Goal: Transaction & Acquisition: Download file/media

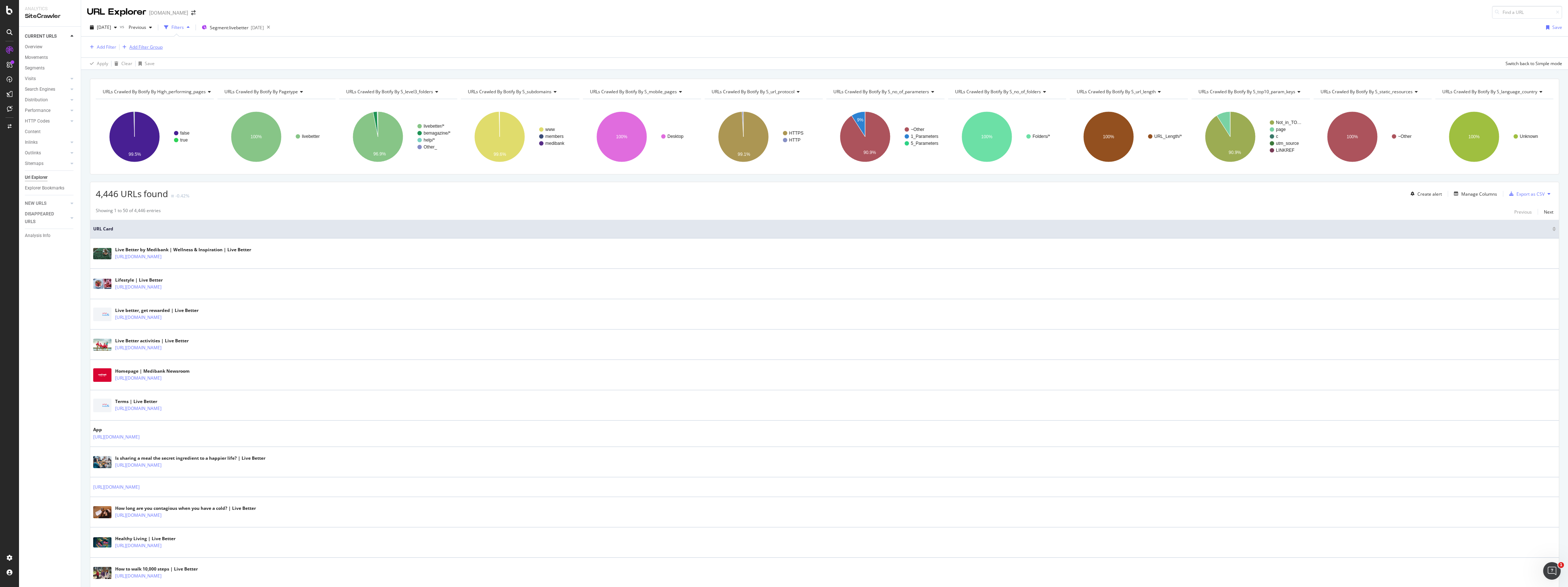
click at [153, 48] on div "Add Filter Group" at bounding box center [145, 47] width 33 height 6
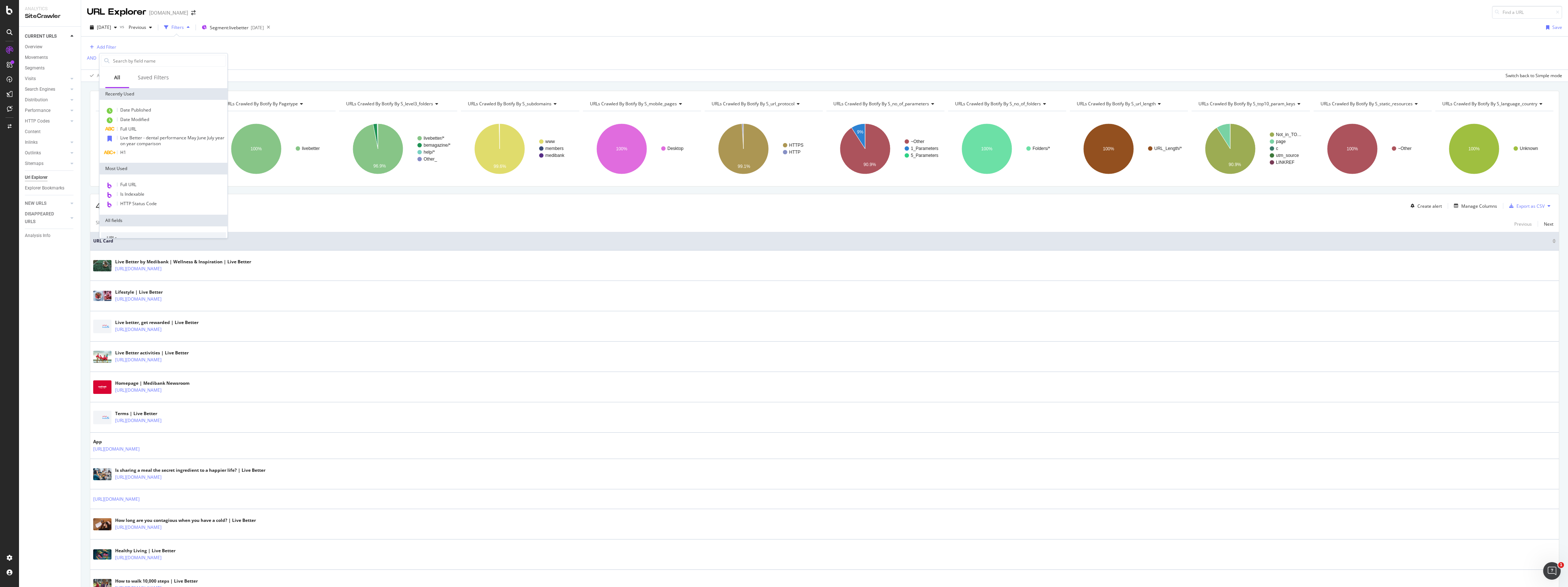
click at [255, 57] on div "Add Filter AND Add Filter" at bounding box center [825, 53] width 1475 height 33
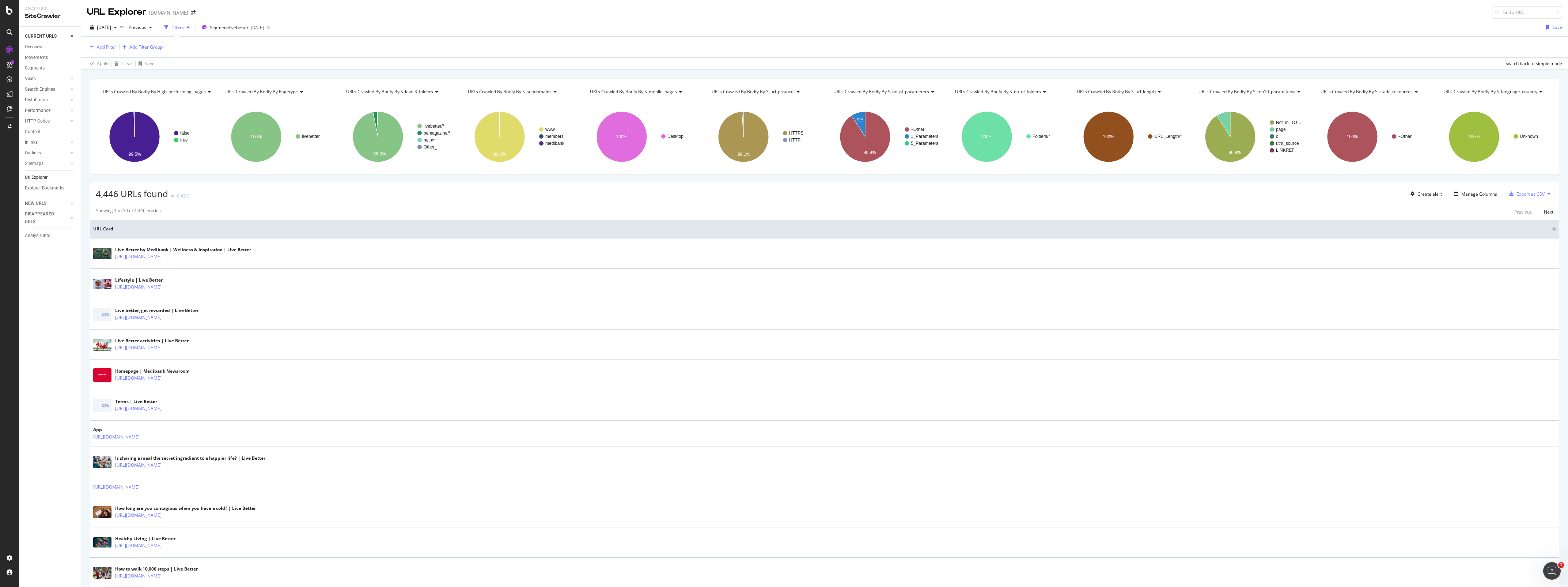
click at [190, 28] on icon "button" at bounding box center [188, 27] width 3 height 5
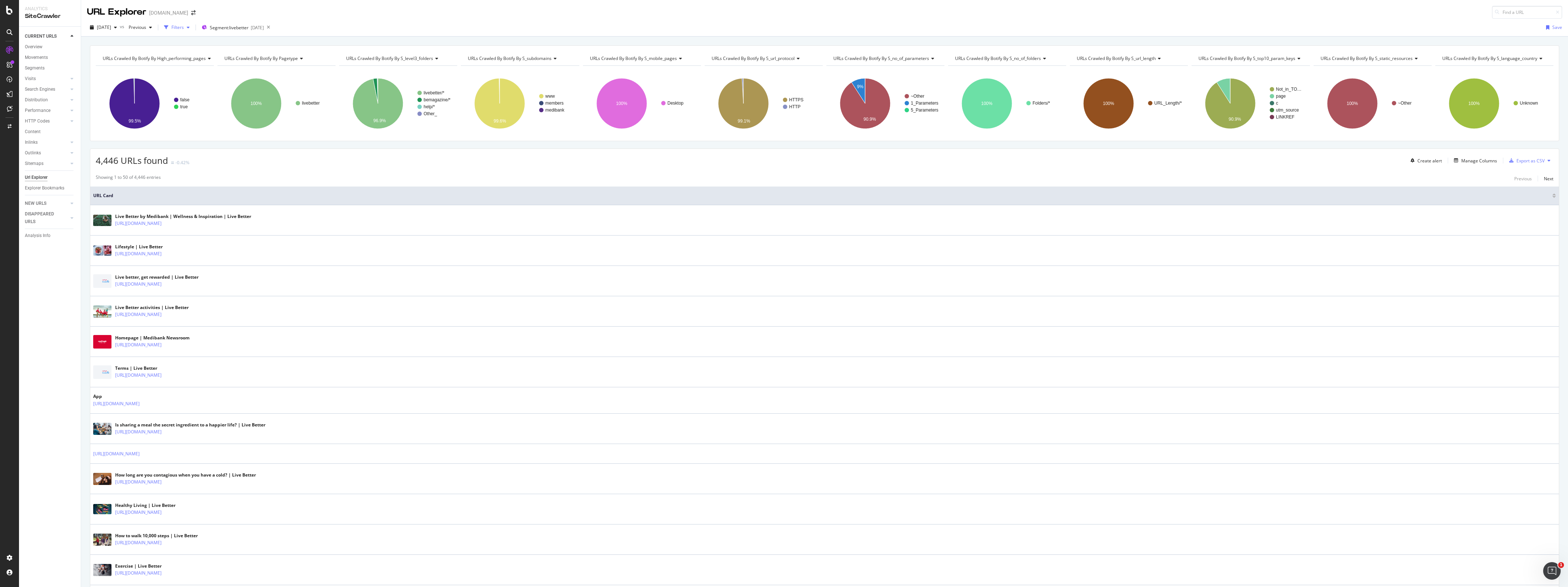
click at [190, 28] on icon "button" at bounding box center [188, 27] width 3 height 5
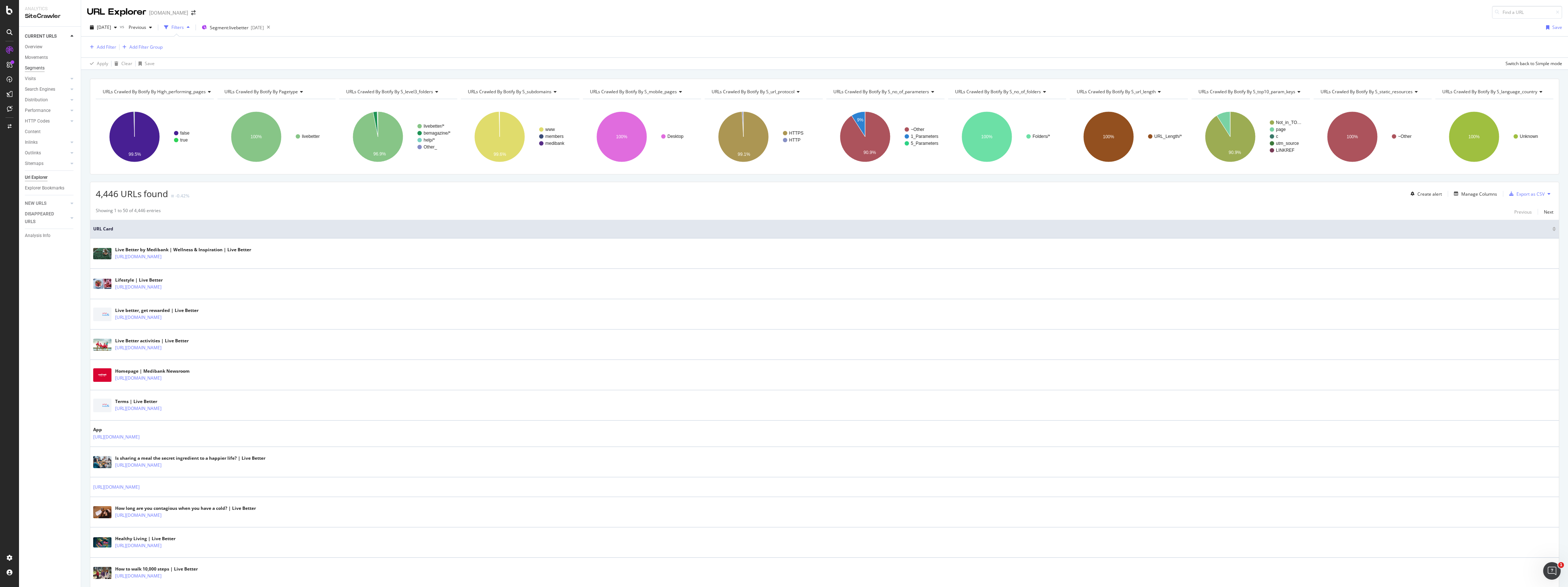
click at [40, 65] on div "Segments" at bounding box center [34, 68] width 19 height 8
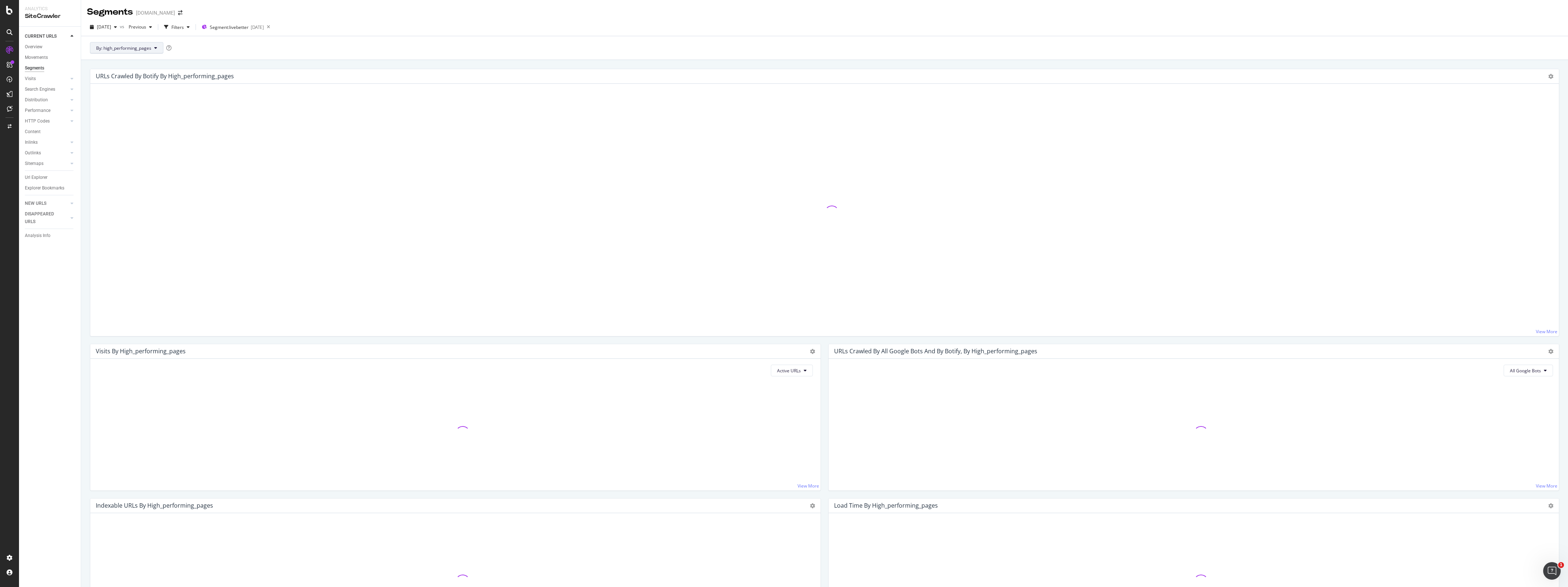
click at [155, 46] on icon at bounding box center [156, 47] width 3 height 5
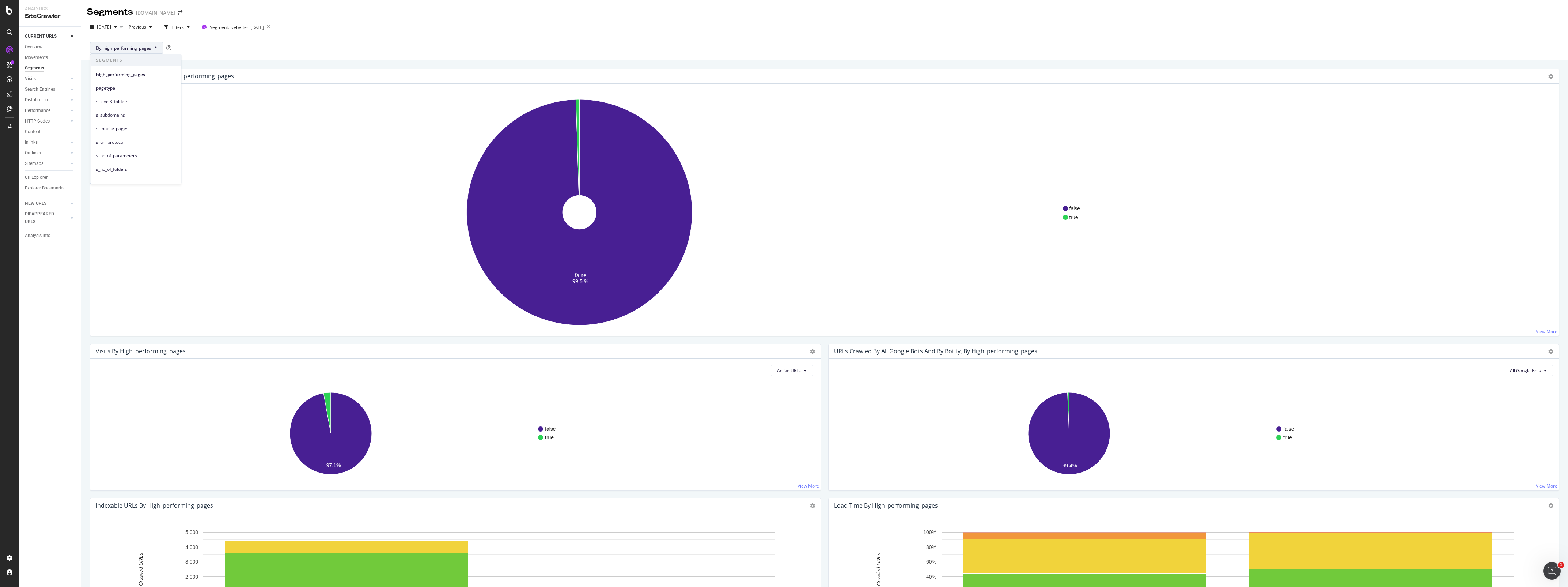
click at [155, 46] on icon at bounding box center [156, 47] width 3 height 5
click at [42, 175] on div "Url Explorer" at bounding box center [36, 177] width 23 height 8
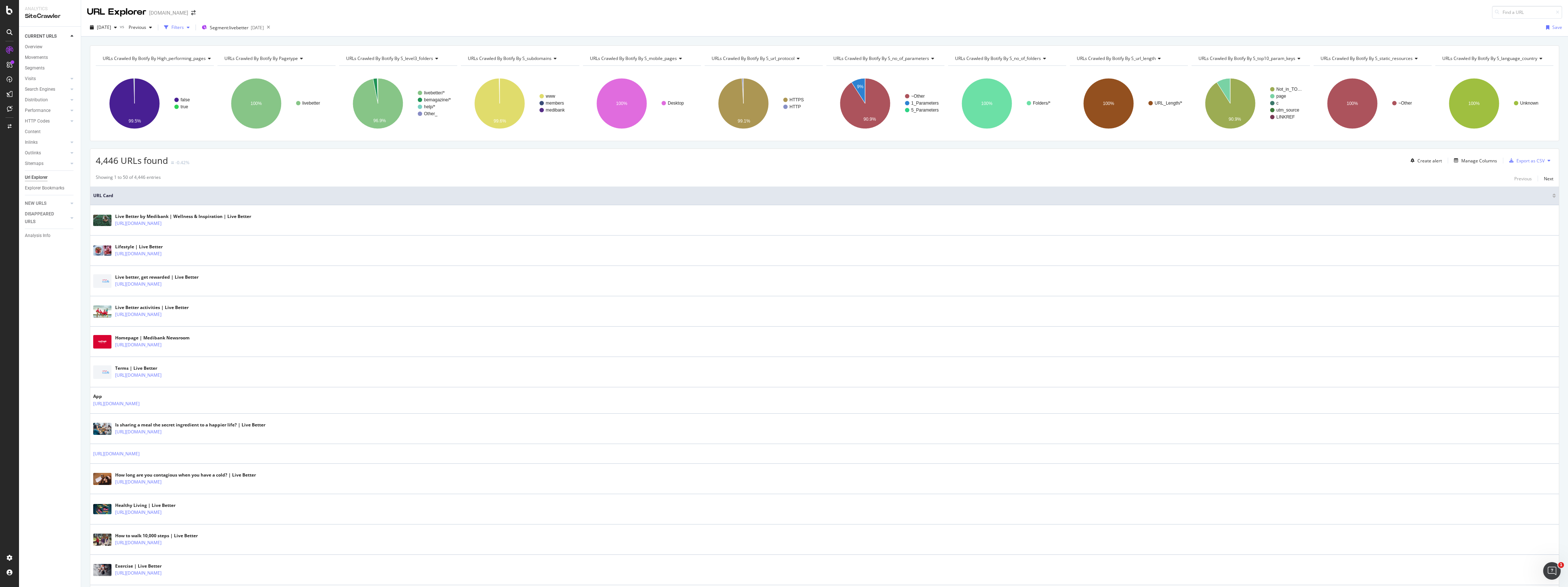
click at [190, 27] on icon "button" at bounding box center [188, 27] width 3 height 5
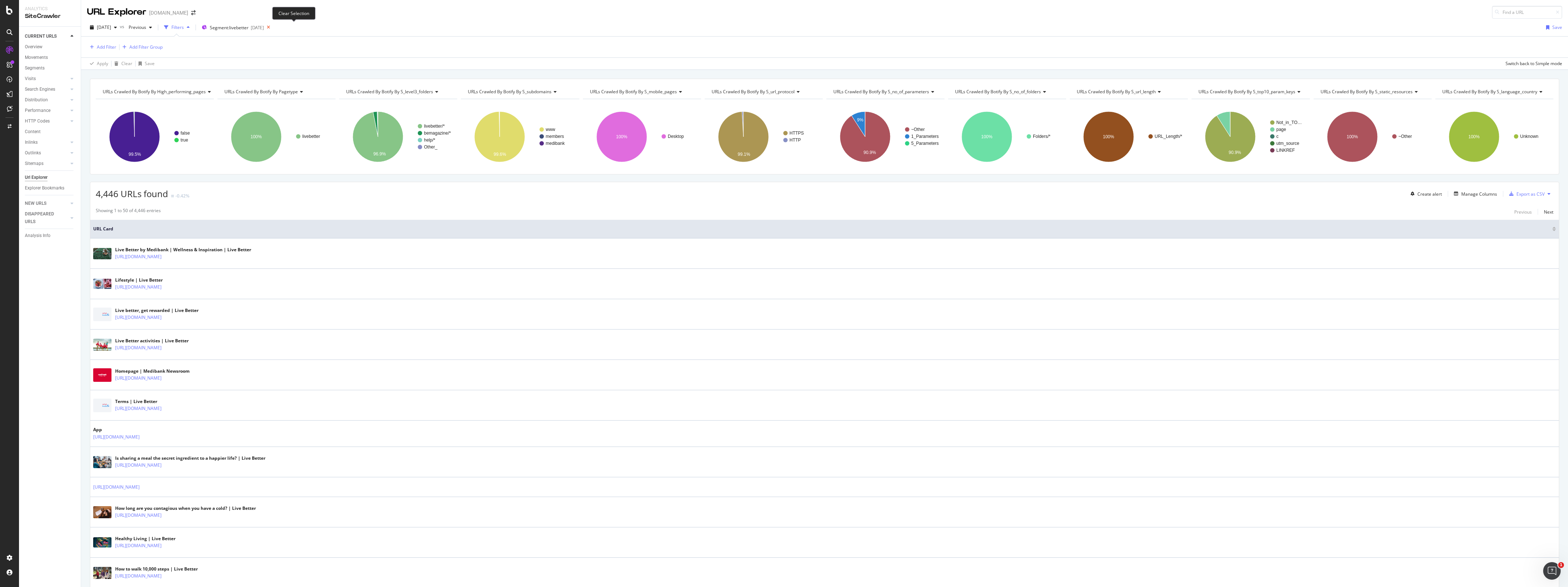
click at [273, 28] on icon at bounding box center [268, 27] width 9 height 10
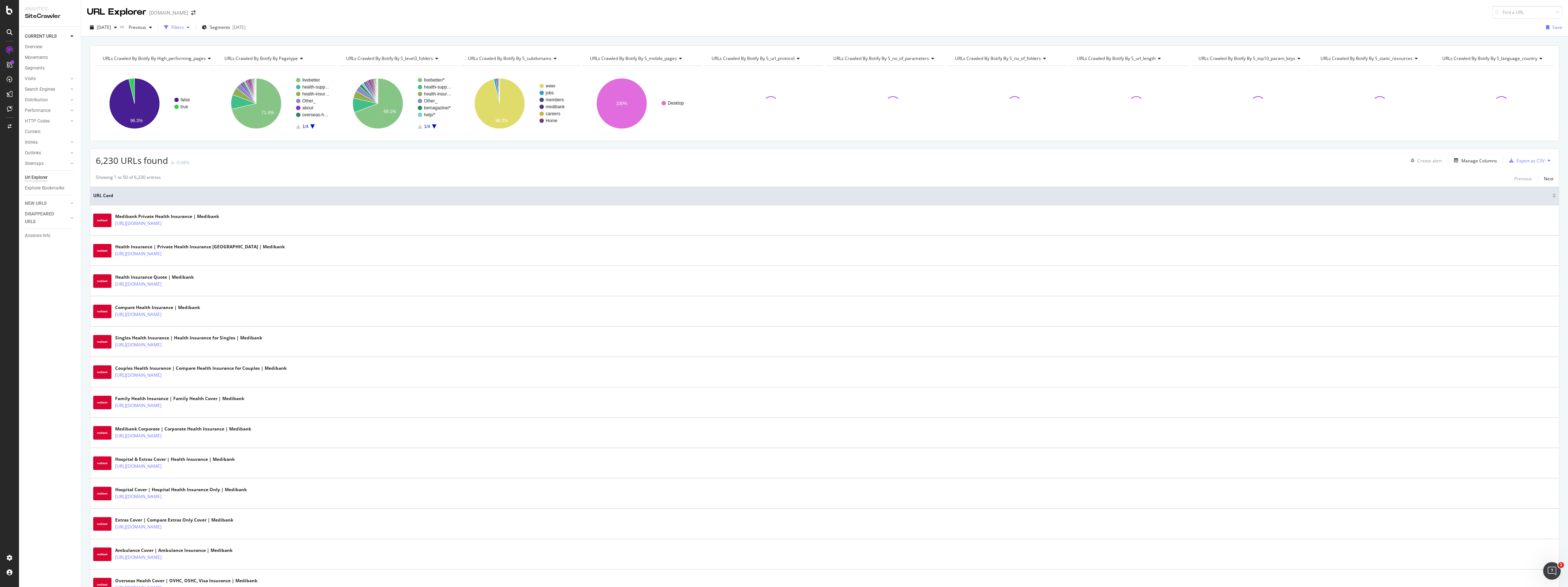
click at [190, 28] on icon "button" at bounding box center [188, 27] width 3 height 5
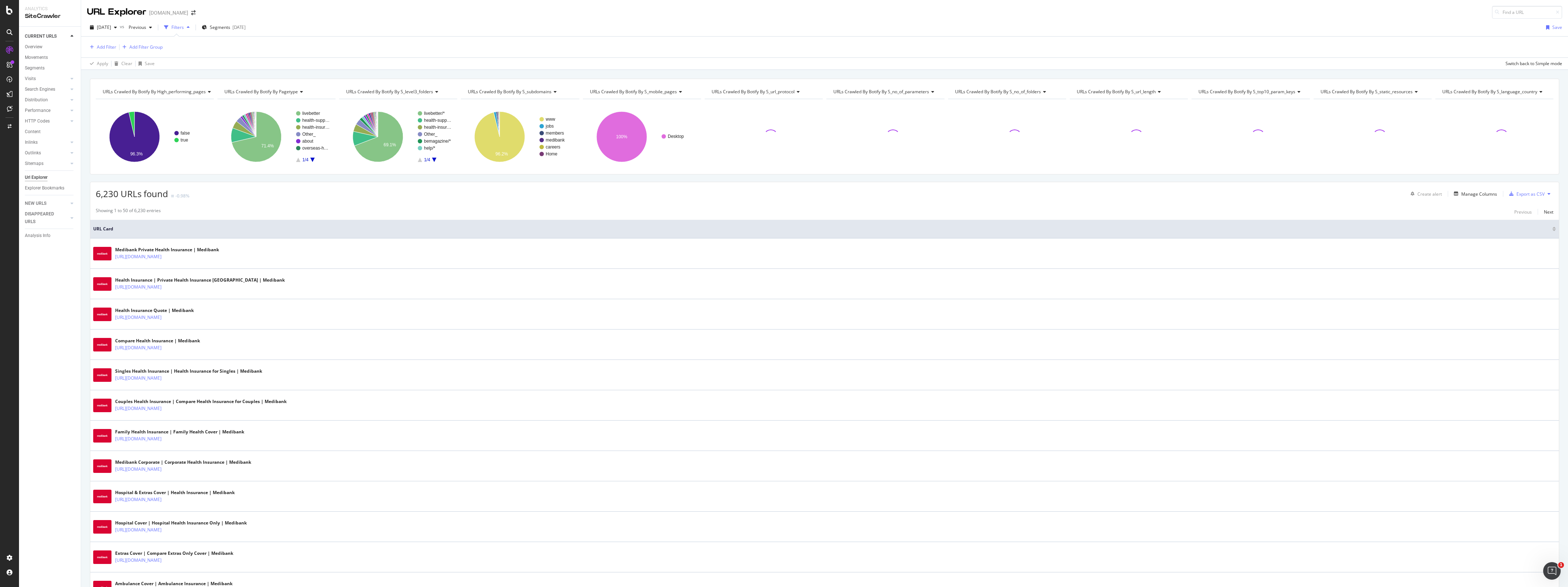
click at [190, 28] on icon "button" at bounding box center [188, 27] width 3 height 5
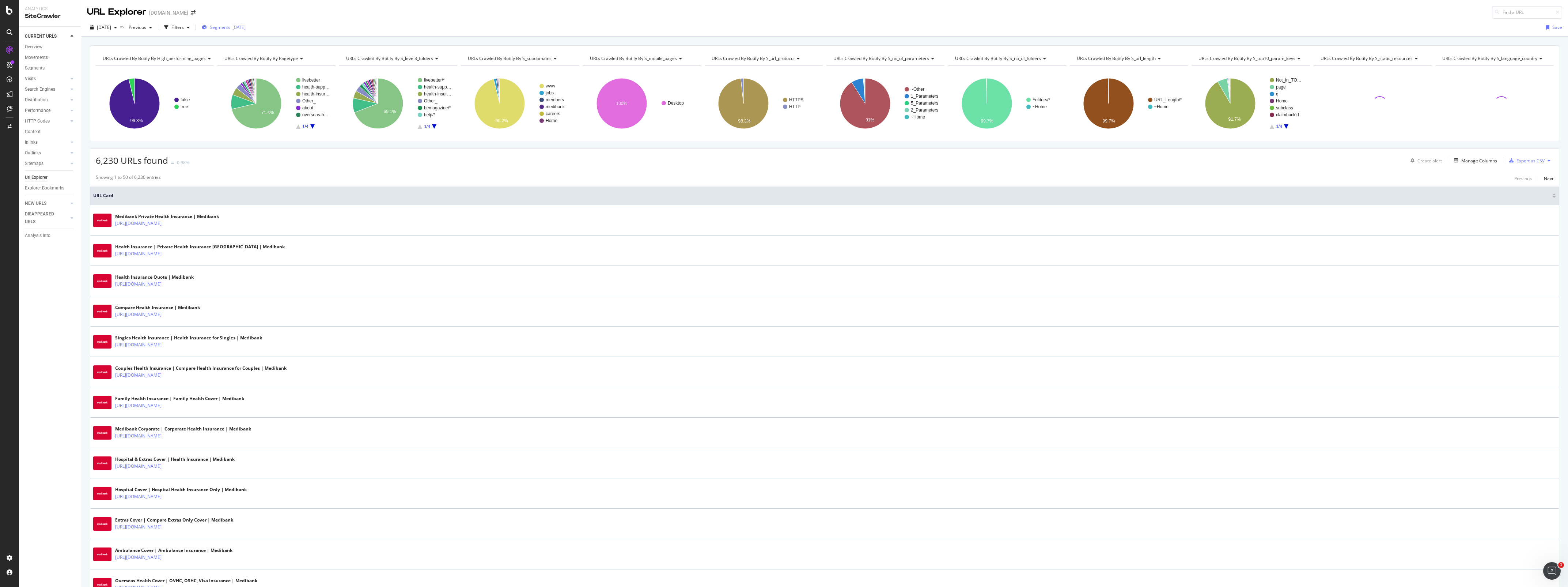
click at [245, 27] on div "[DATE]" at bounding box center [239, 27] width 13 height 6
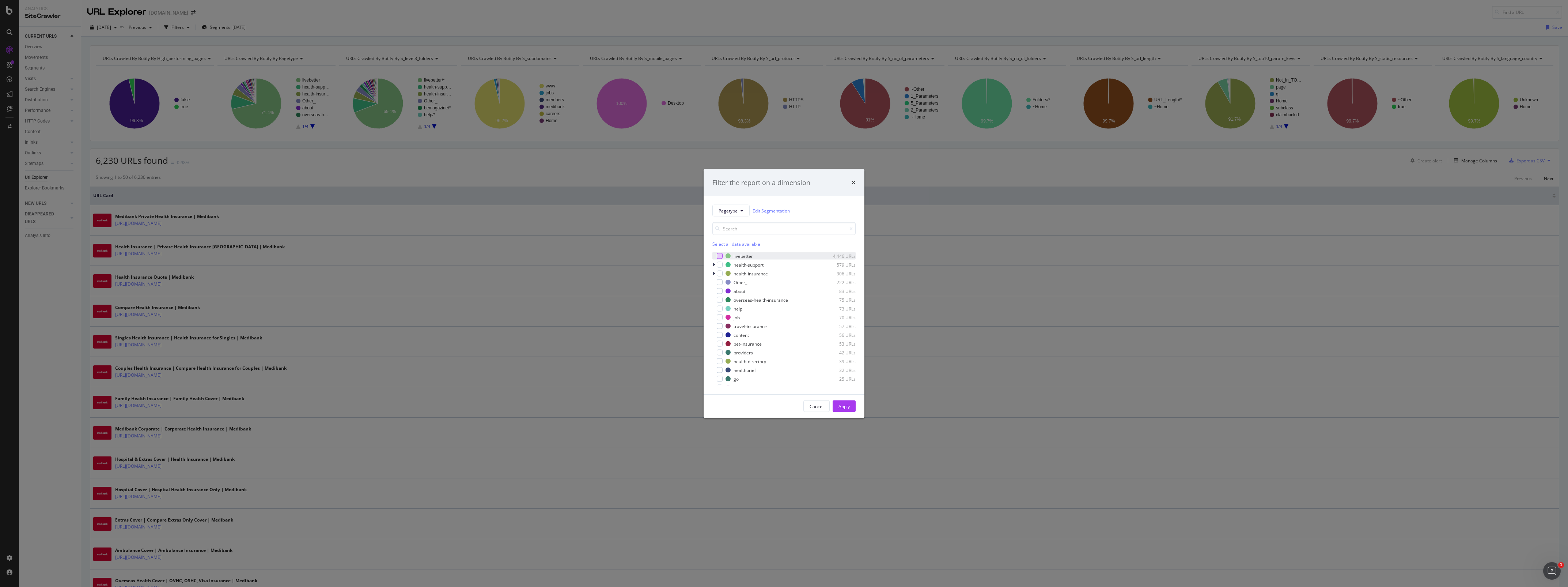
click at [721, 255] on div "modal" at bounding box center [719, 256] width 6 height 6
click at [840, 408] on div "Apply" at bounding box center [843, 406] width 11 height 6
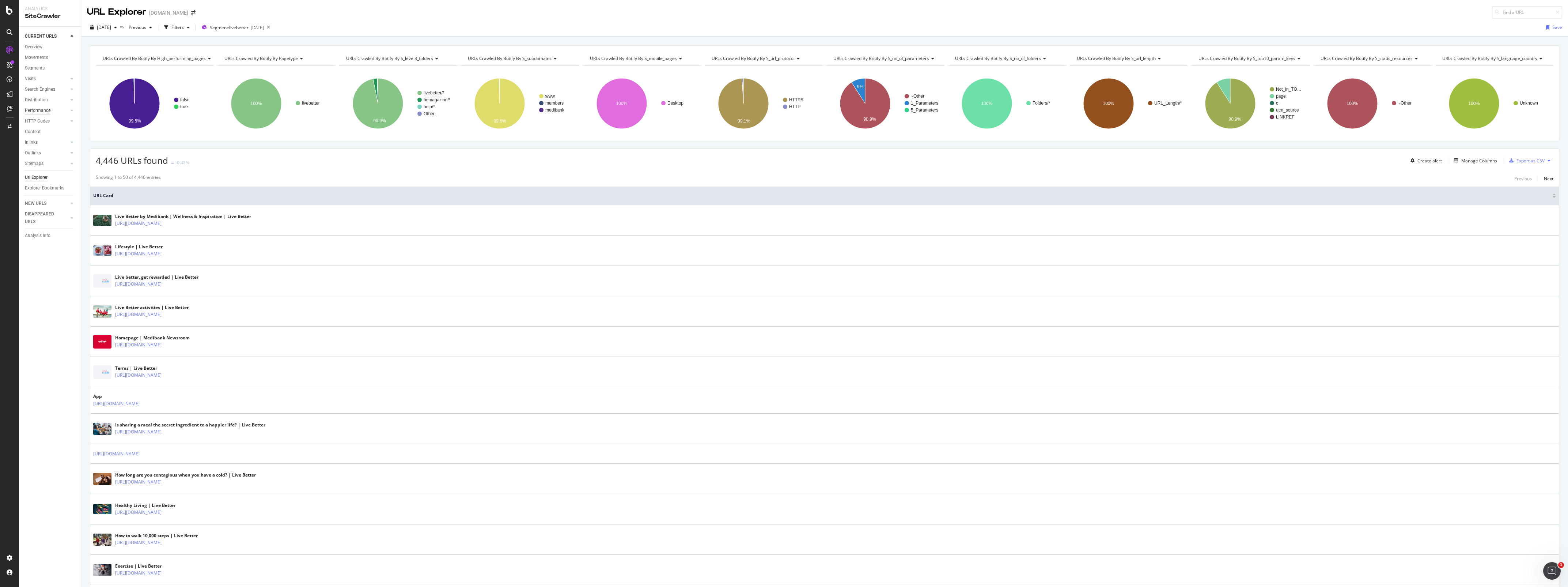
click at [45, 111] on div "Performance" at bounding box center [37, 110] width 25 height 8
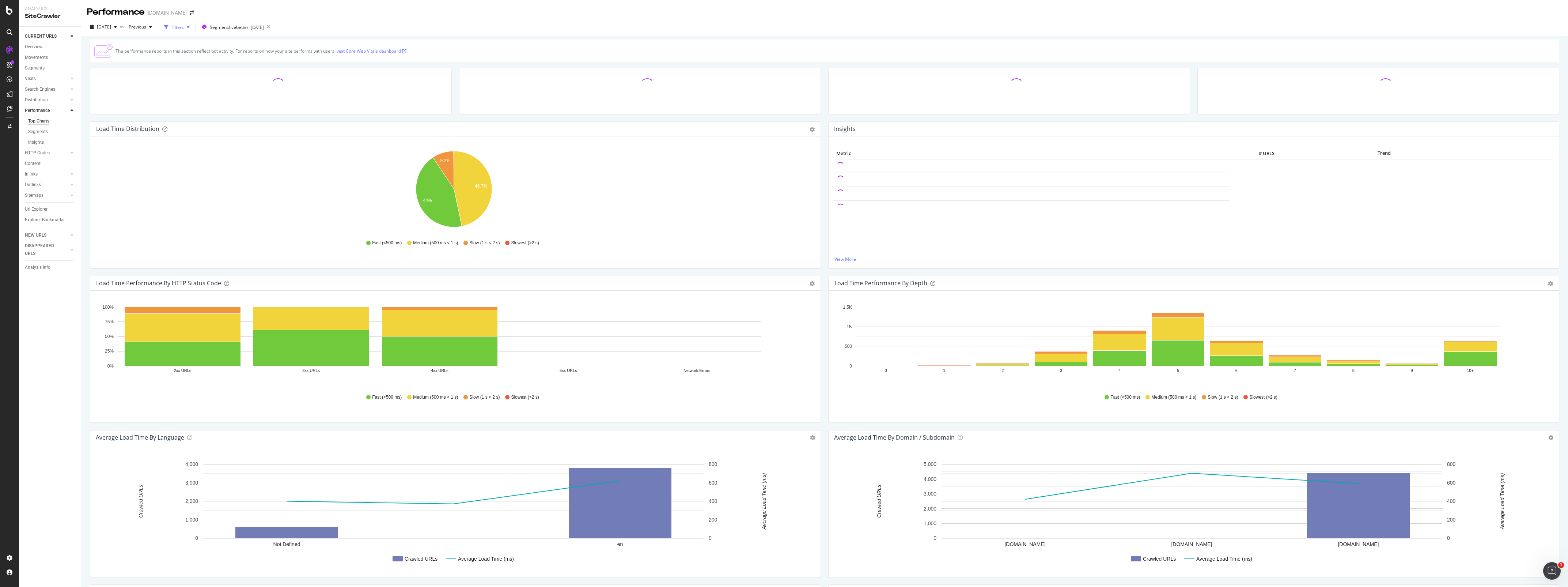
click at [190, 29] on icon "button" at bounding box center [188, 27] width 3 height 5
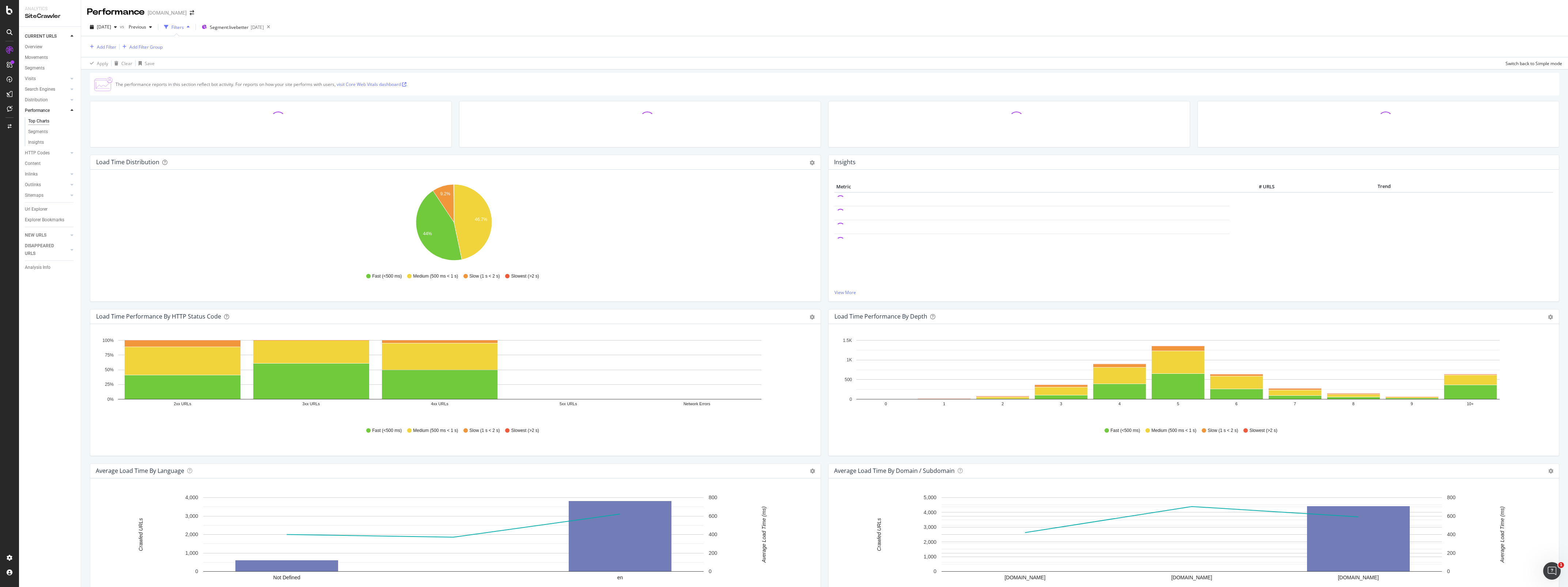
click at [190, 29] on icon "button" at bounding box center [188, 27] width 3 height 5
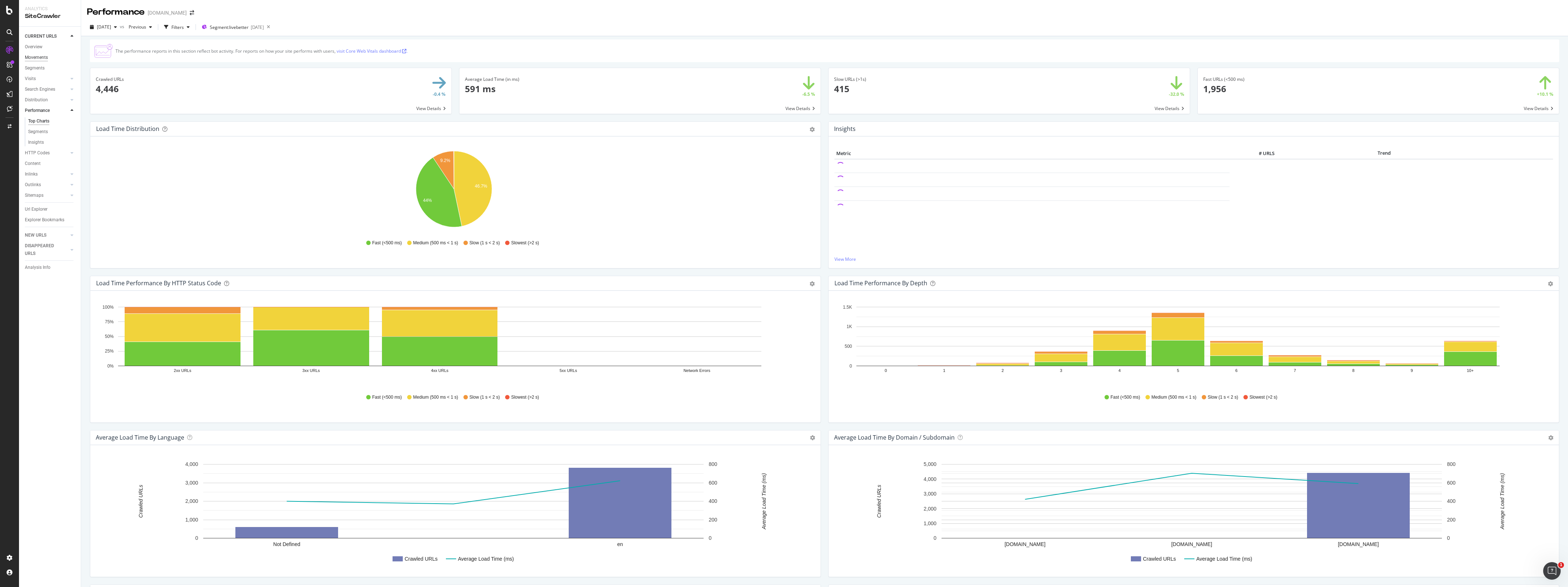
click at [40, 60] on div "Movements" at bounding box center [36, 58] width 23 height 8
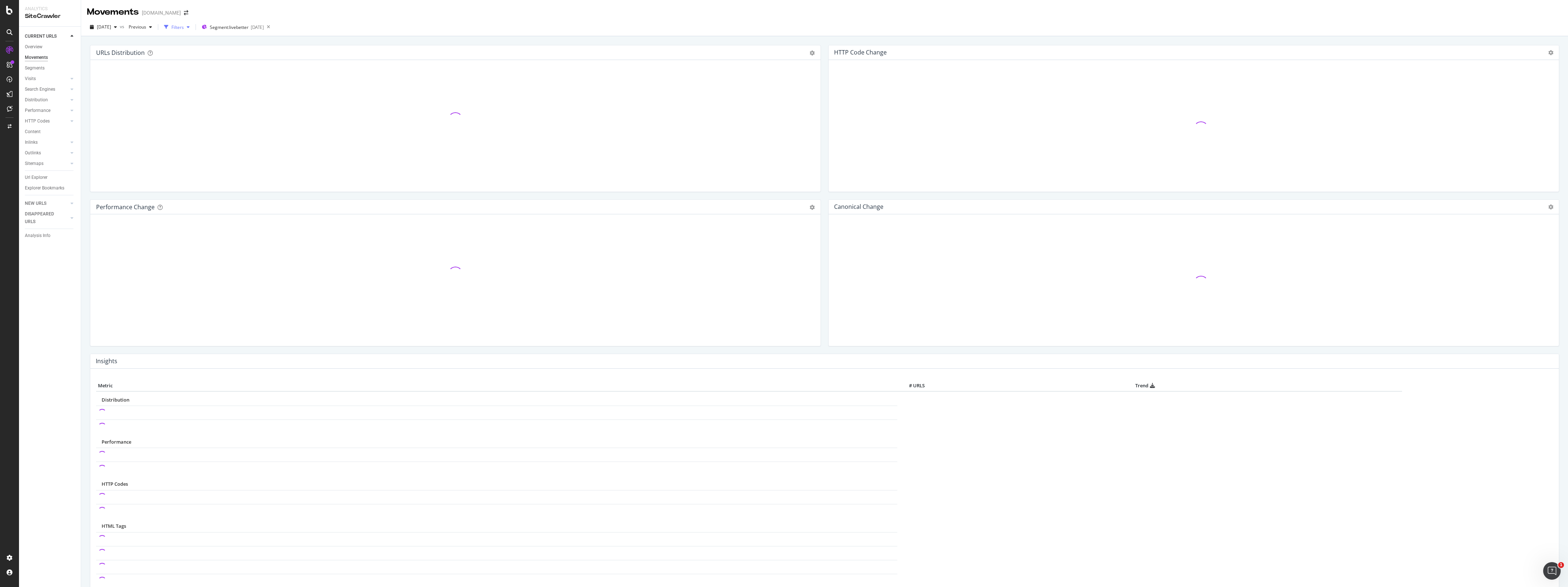
click at [190, 27] on icon "button" at bounding box center [188, 27] width 3 height 5
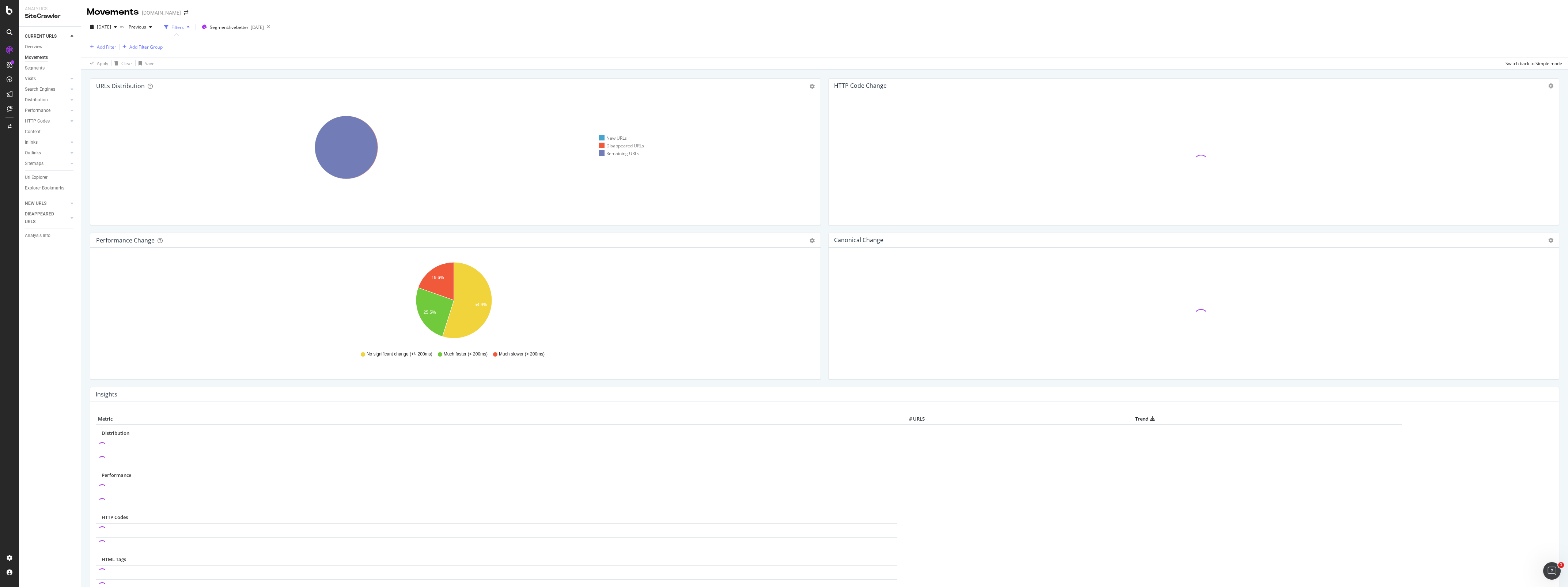
click at [190, 27] on icon "button" at bounding box center [188, 27] width 3 height 5
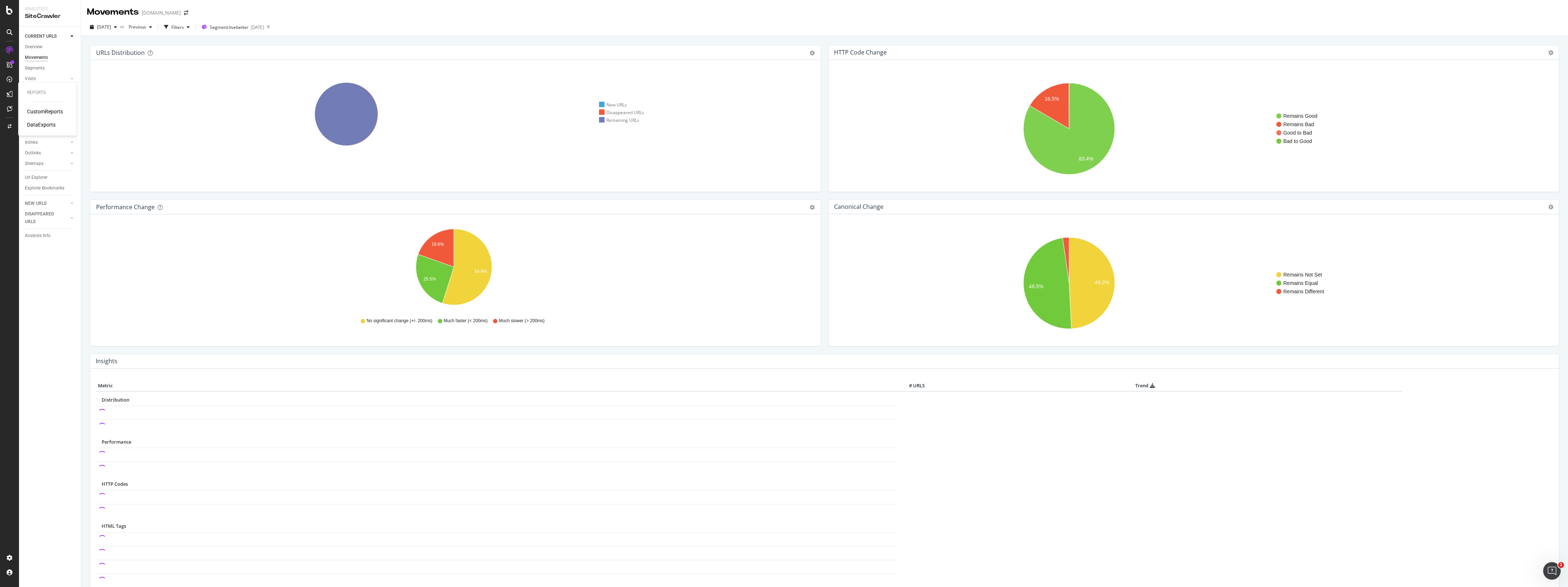
click at [43, 110] on div "CustomReports" at bounding box center [45, 111] width 36 height 7
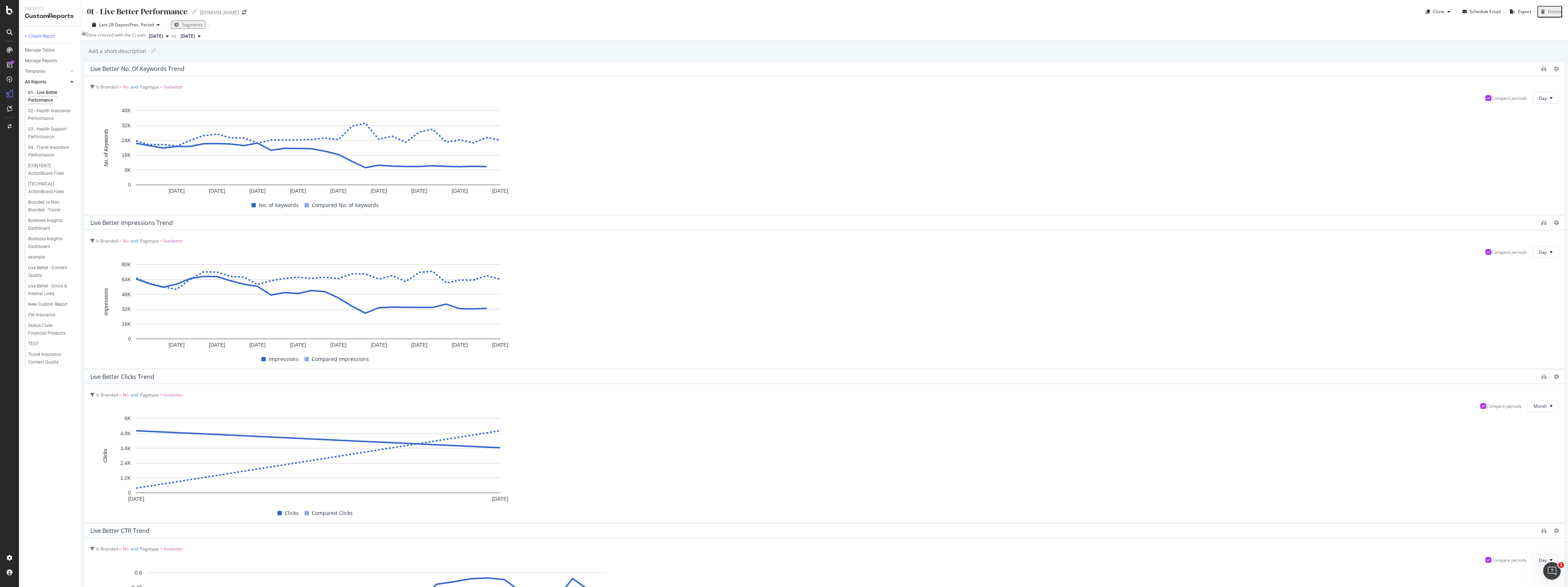
click at [185, 25] on span "Segments" at bounding box center [192, 25] width 21 height 6
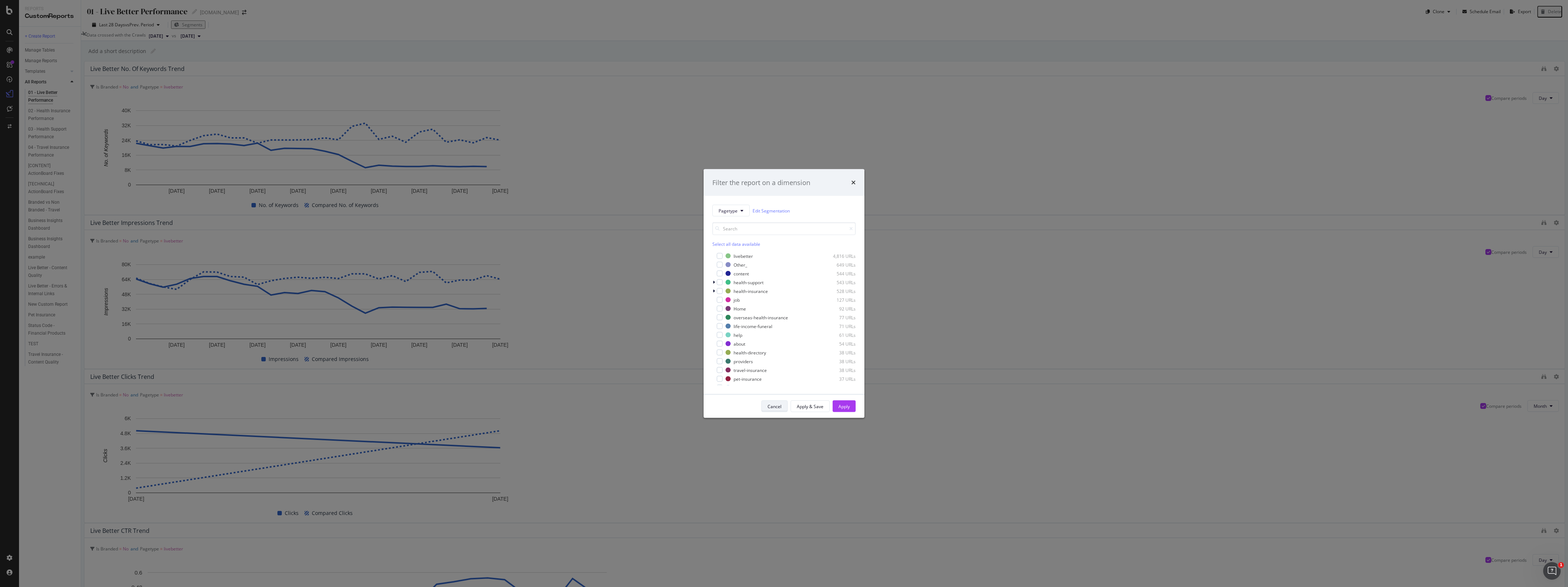
click at [771, 408] on div "Cancel" at bounding box center [774, 406] width 14 height 6
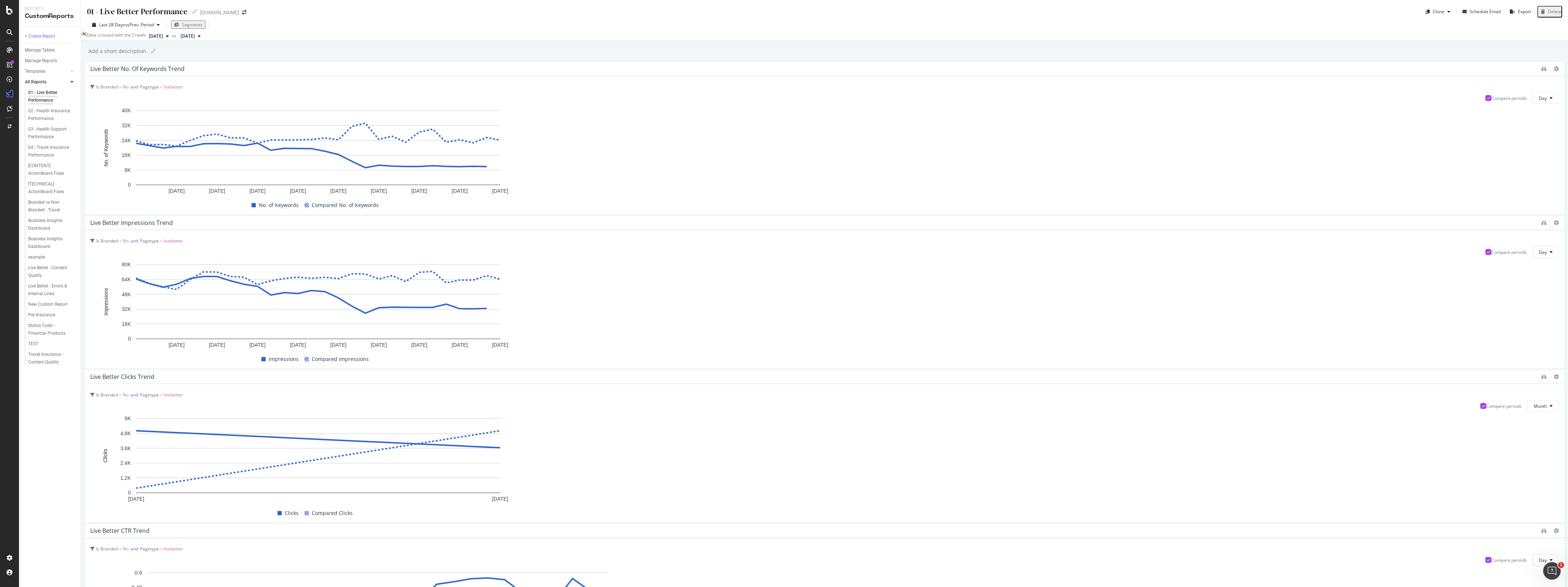
click at [169, 38] on icon at bounding box center [168, 36] width 3 height 5
click at [179, 79] on div "[DATE] 8.6K URLs" at bounding box center [197, 74] width 87 height 10
click at [205, 38] on icon at bounding box center [203, 36] width 3 height 5
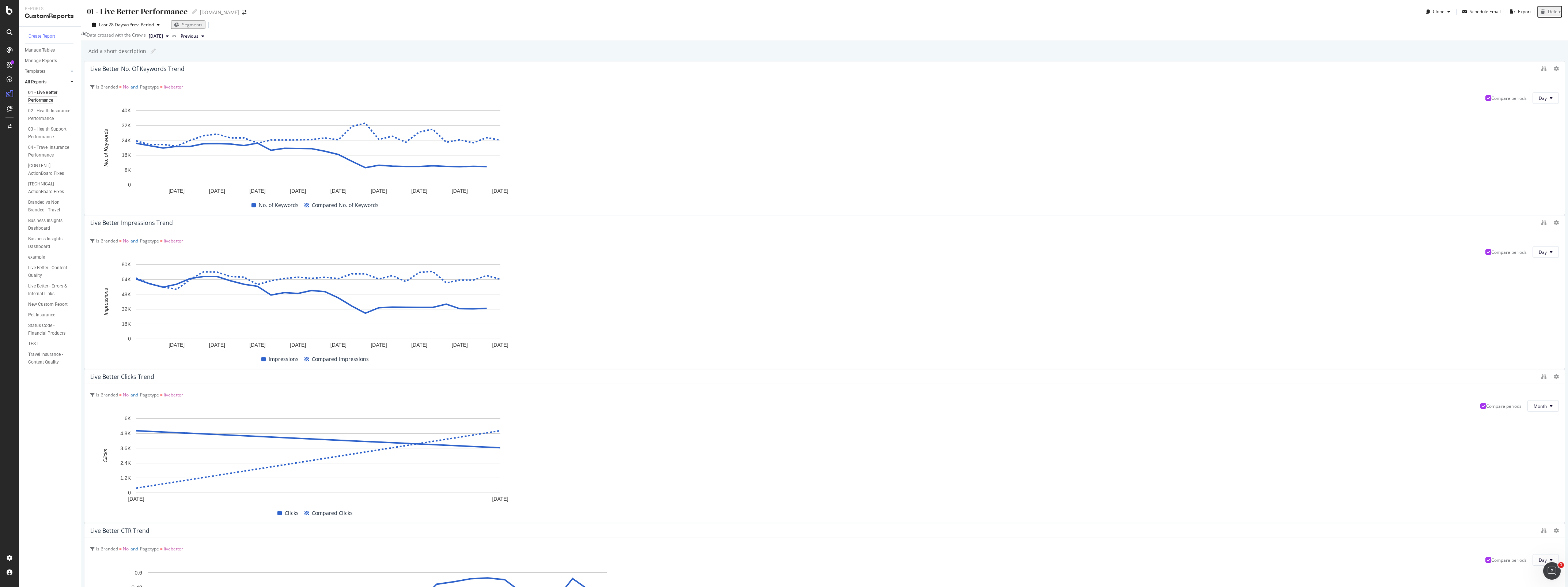
click at [205, 38] on icon at bounding box center [203, 36] width 3 height 5
click at [117, 39] on div "Data crossed with the Crawls" at bounding box center [116, 36] width 59 height 9
click at [163, 40] on span "[DATE]" at bounding box center [156, 36] width 14 height 6
click at [184, 62] on div "[DATE]" at bounding box center [180, 64] width 40 height 6
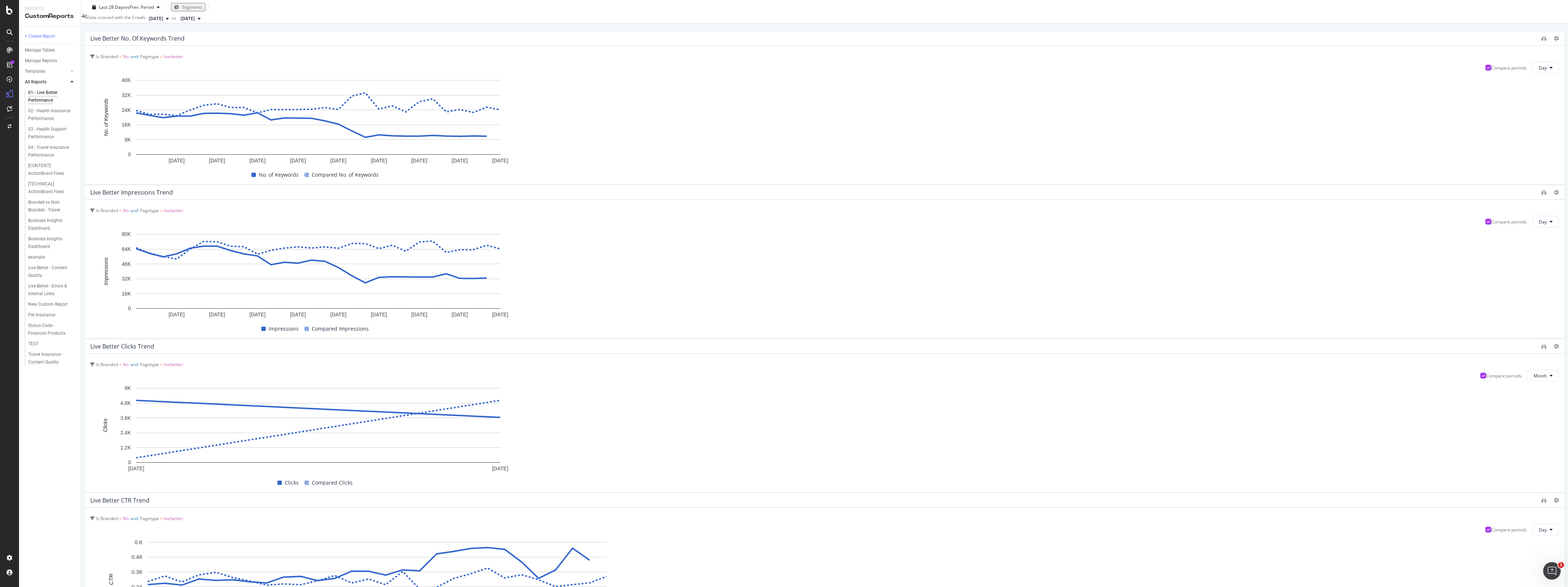
scroll to position [45, 0]
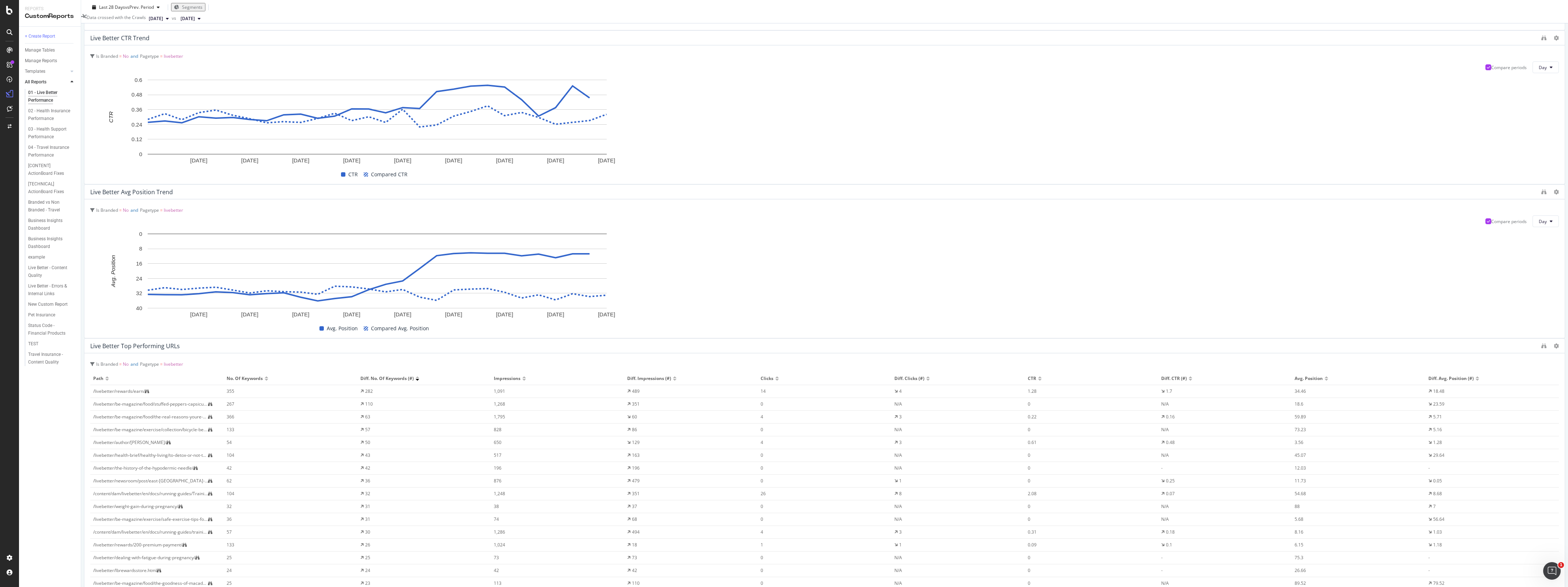
scroll to position [264, 0]
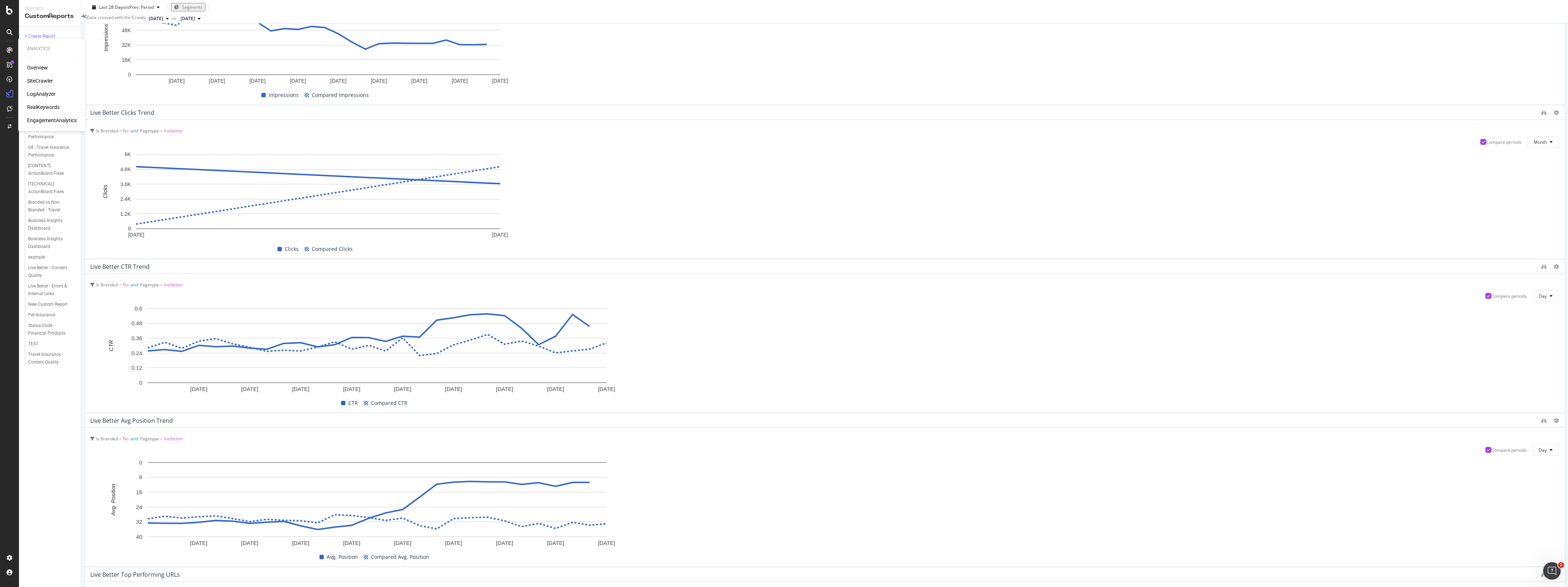
click at [48, 81] on div "SiteCrawler" at bounding box center [40, 81] width 26 height 7
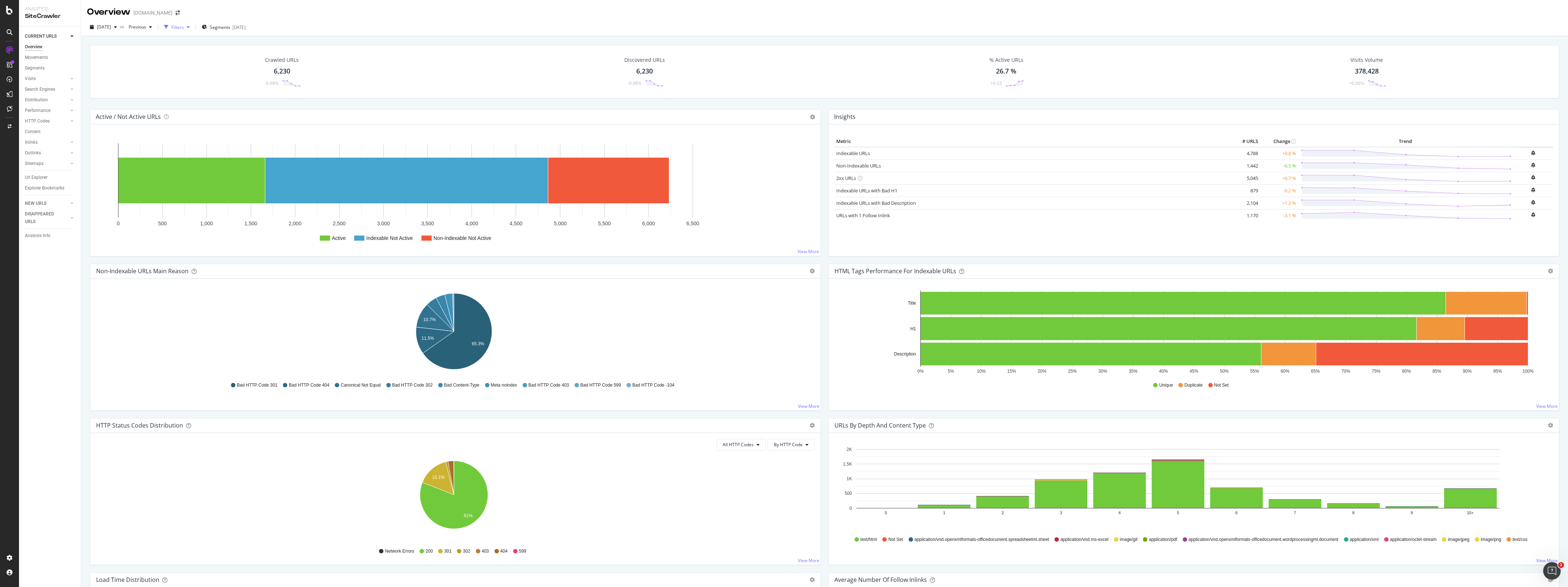
click at [190, 27] on icon "button" at bounding box center [188, 27] width 3 height 5
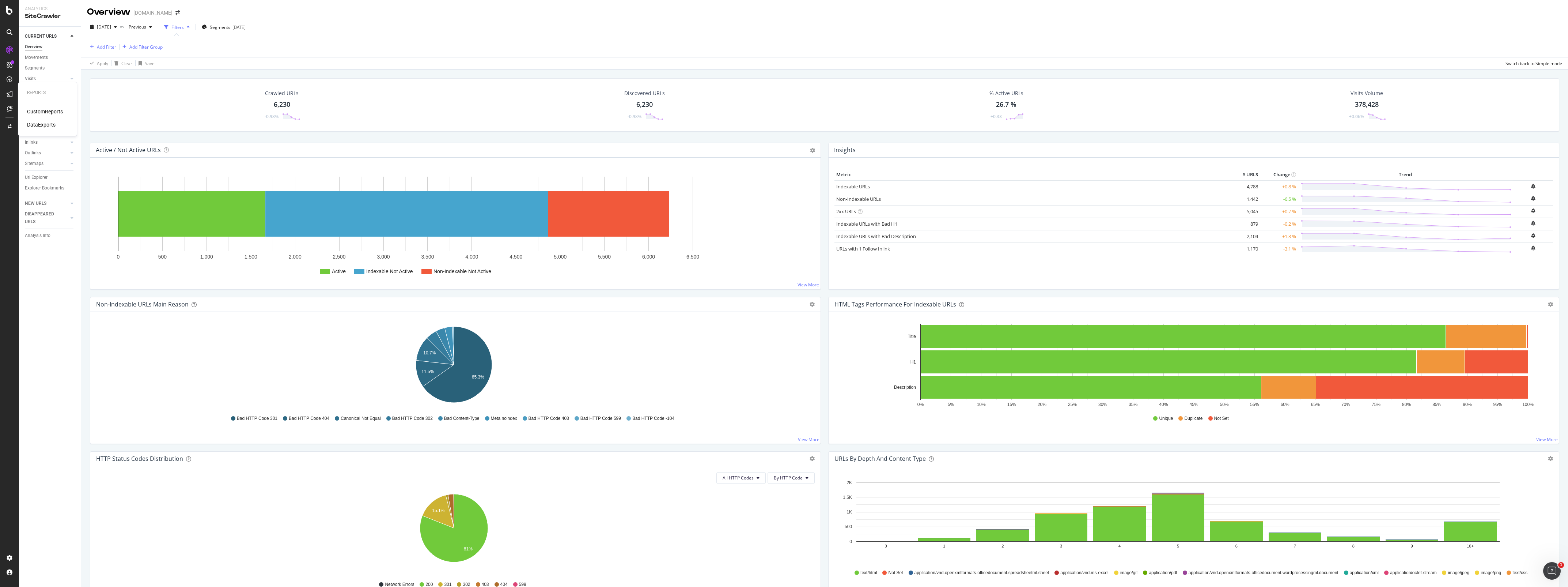
click at [43, 125] on div "DataExports" at bounding box center [42, 124] width 29 height 7
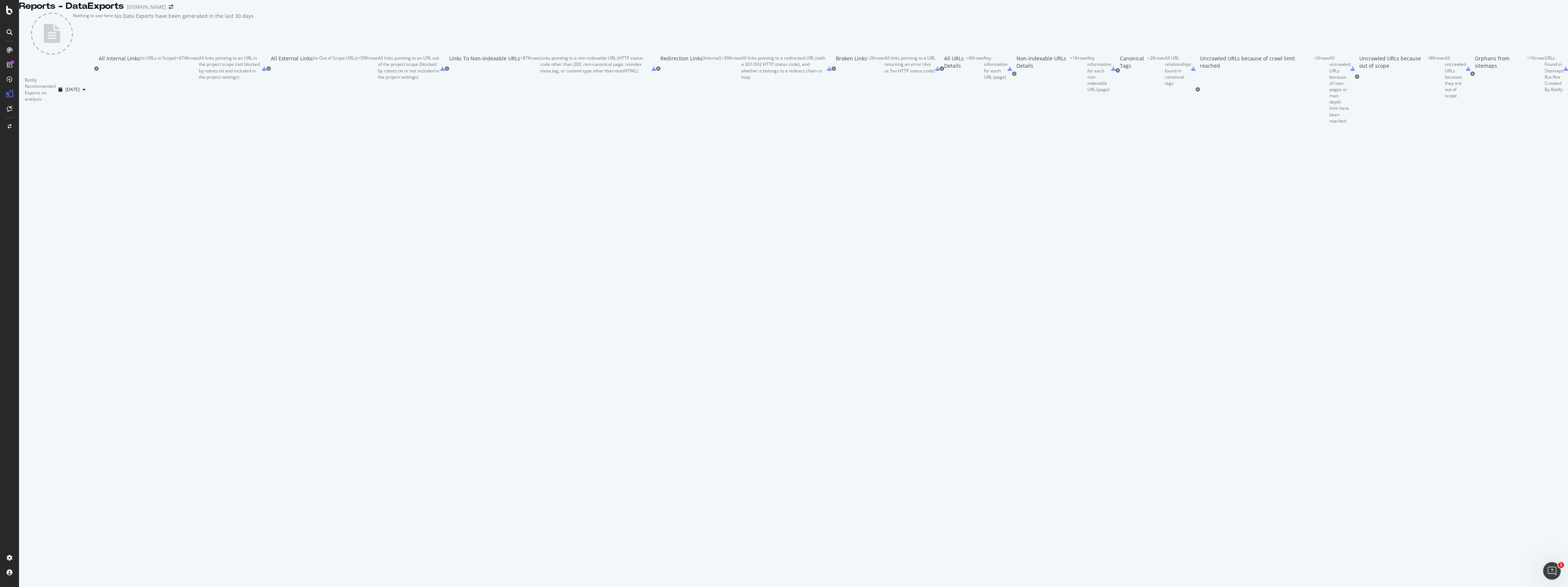
click at [12, 31] on icon at bounding box center [9, 32] width 6 height 6
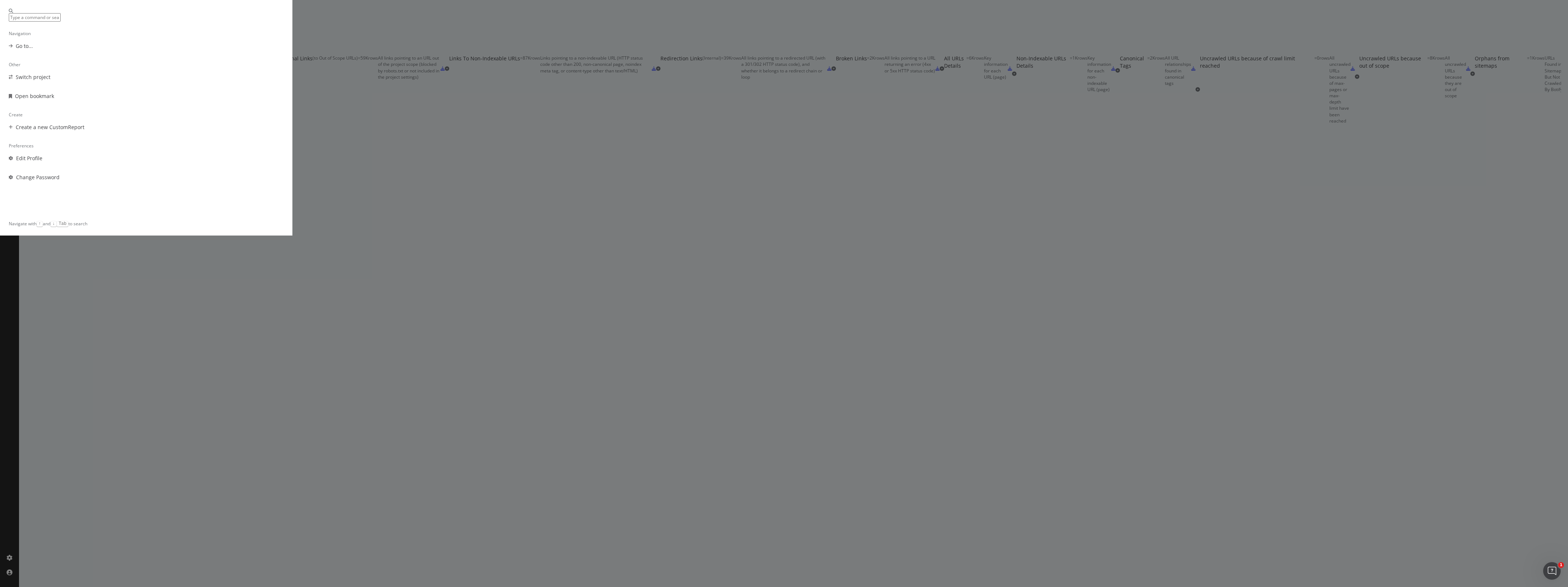
click at [502, 123] on div "Navigation Go to... Other Switch project Open bookmark Create Create a new Cust…" at bounding box center [784, 294] width 1568 height 587
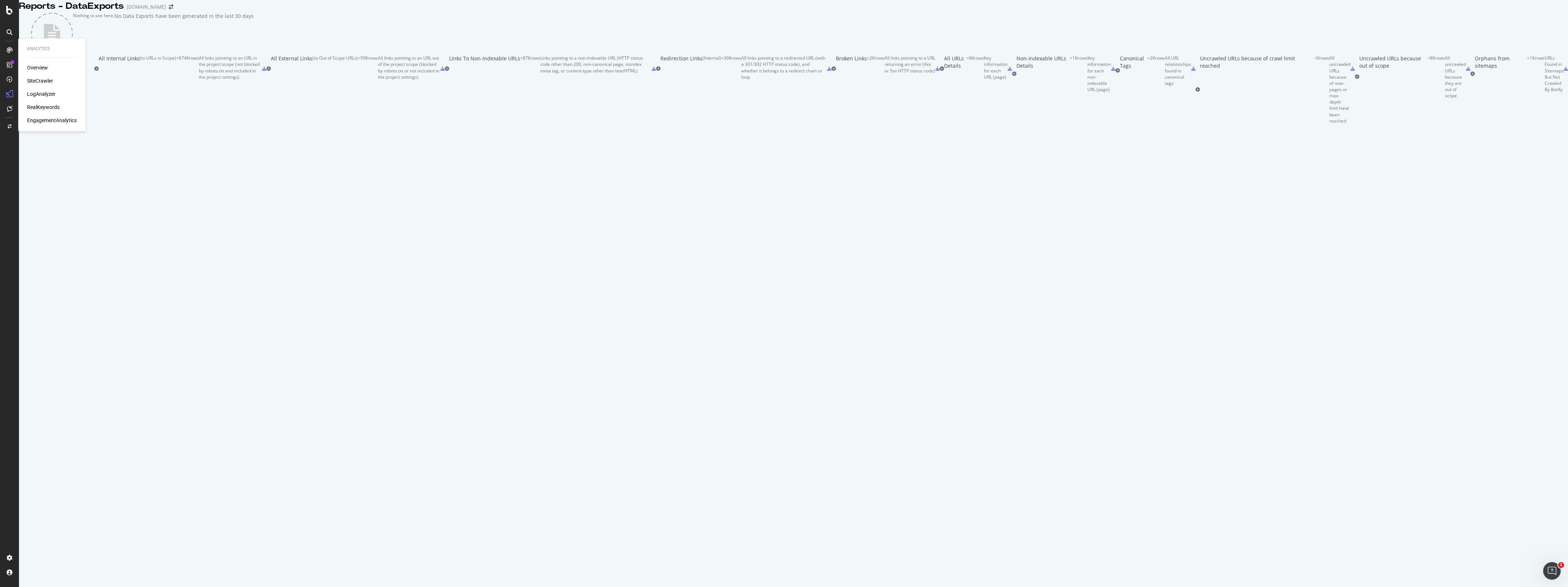
click at [46, 79] on div "SiteCrawler" at bounding box center [40, 81] width 26 height 7
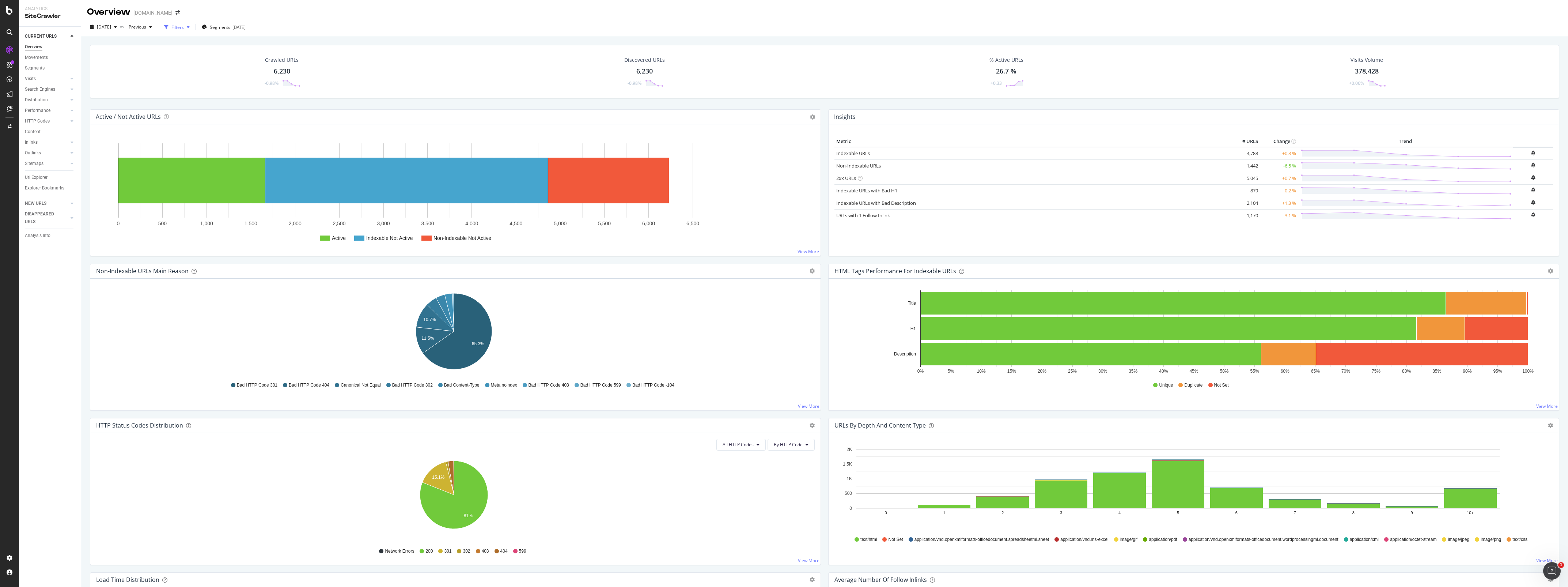
click at [190, 28] on icon "button" at bounding box center [188, 27] width 3 height 5
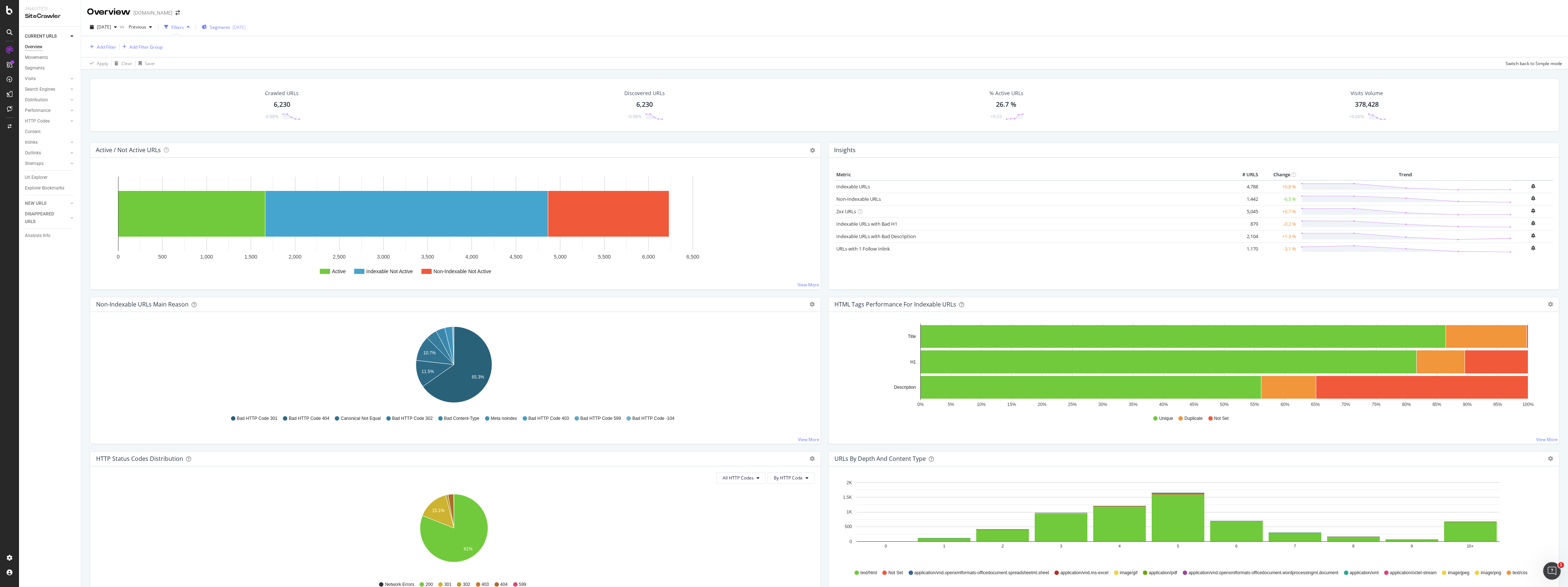
click at [245, 29] on div "[DATE]" at bounding box center [239, 27] width 13 height 6
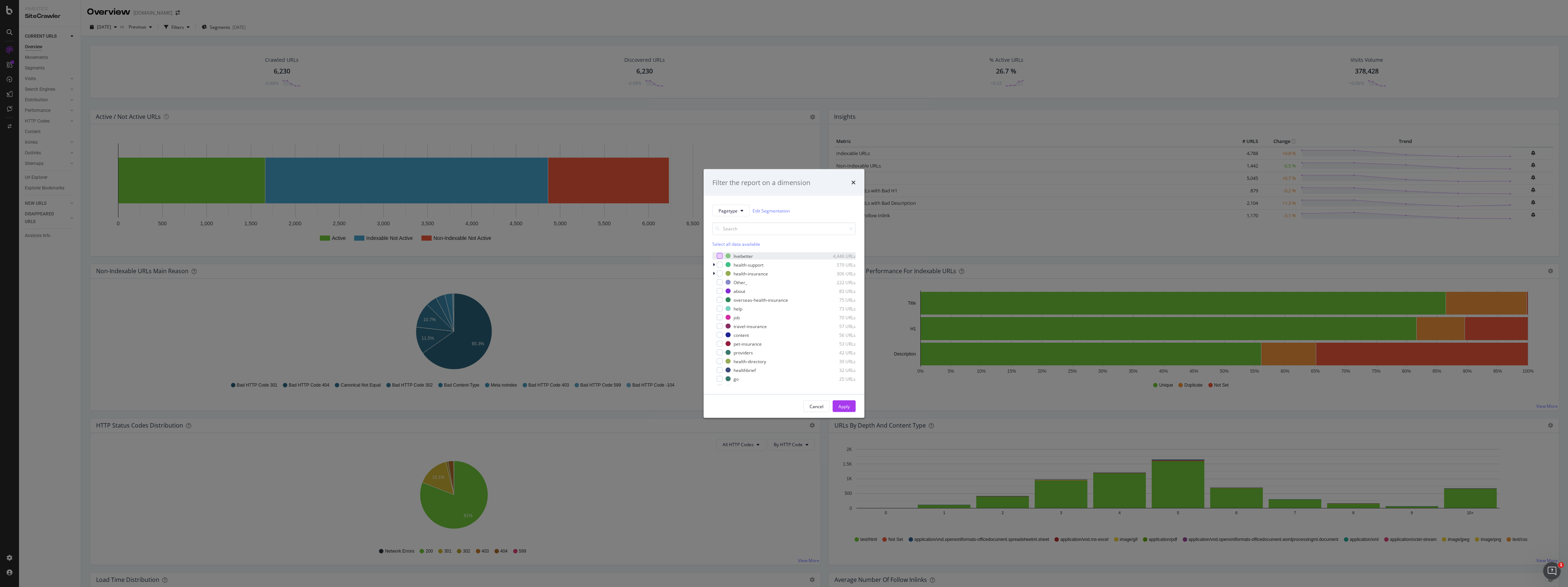
click at [722, 256] on div "modal" at bounding box center [719, 256] width 6 height 6
click at [721, 295] on div "modal" at bounding box center [719, 294] width 6 height 6
click at [840, 408] on div "Apply" at bounding box center [843, 406] width 11 height 6
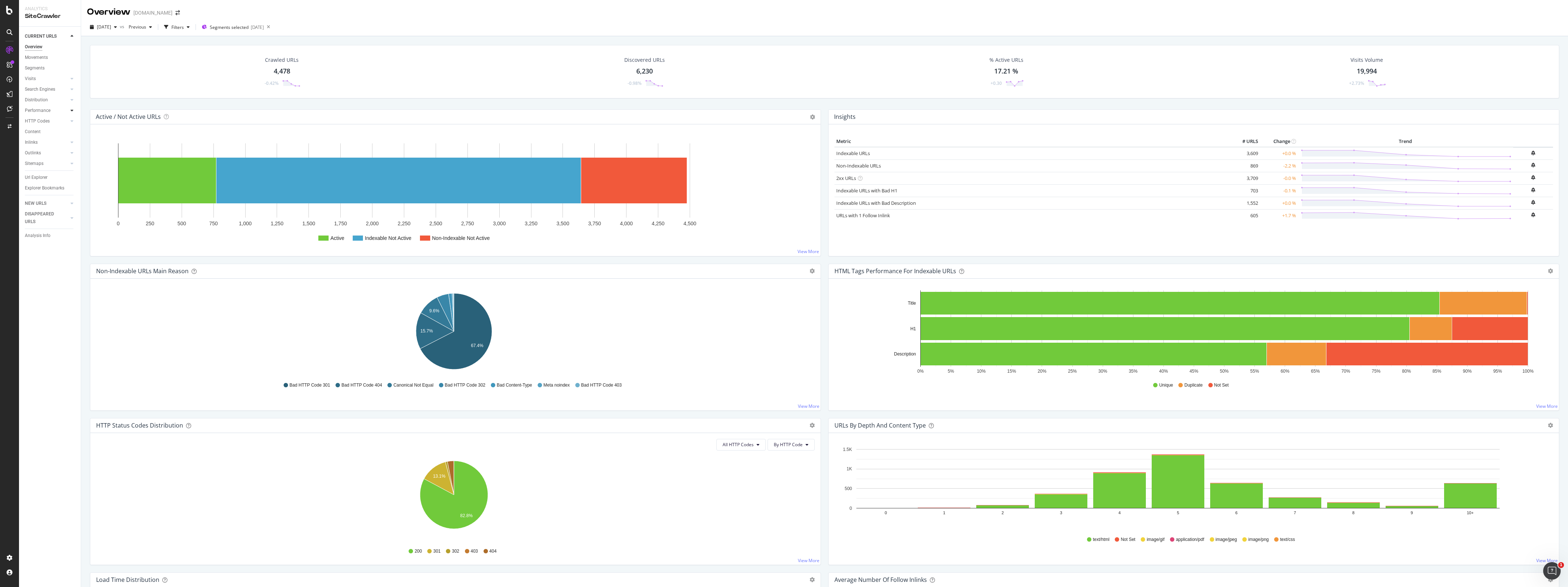
click at [71, 110] on icon at bounding box center [72, 110] width 3 height 5
click at [39, 177] on div "Url Explorer" at bounding box center [36, 177] width 23 height 8
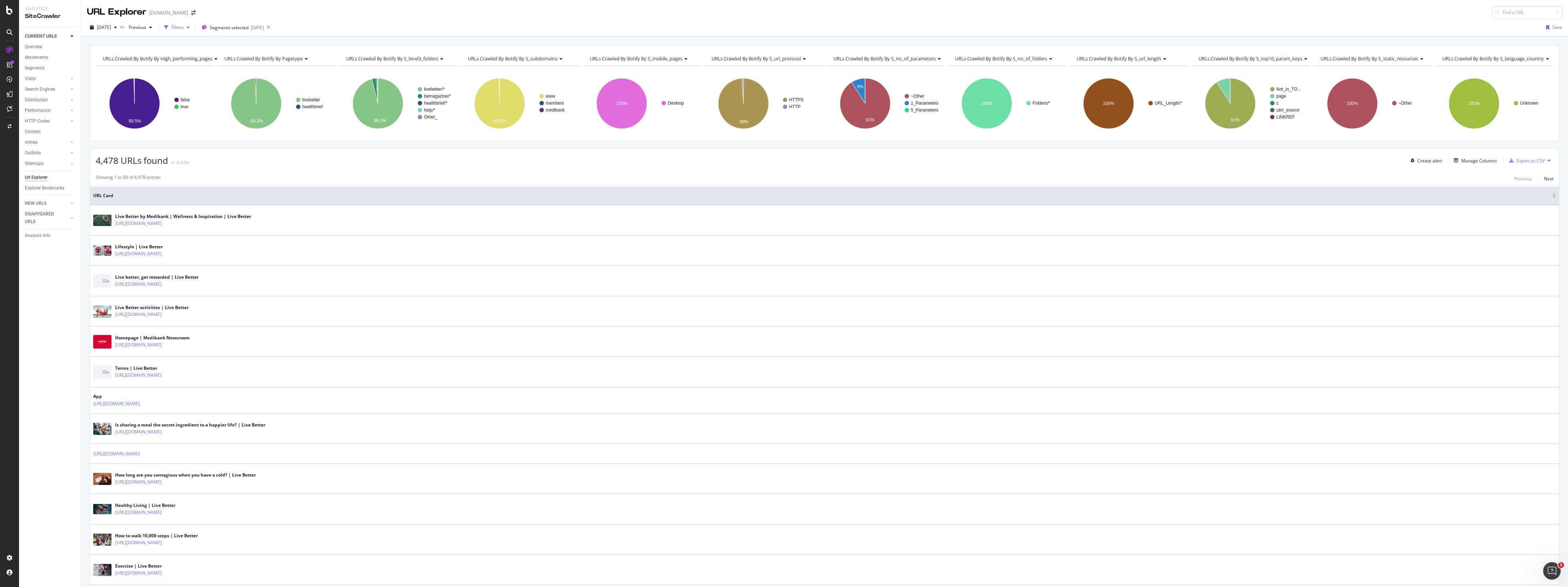
click at [184, 30] on div "Filters" at bounding box center [177, 27] width 12 height 6
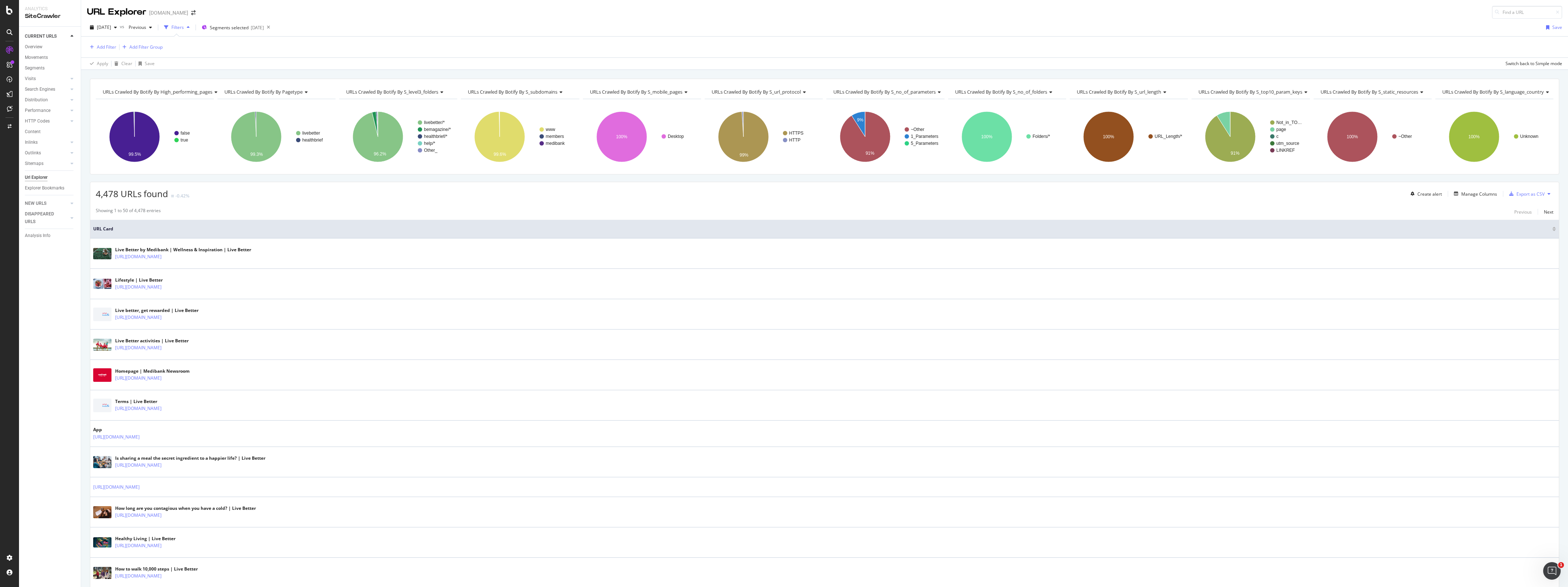
click at [173, 46] on div "Add Filter Add Filter Group" at bounding box center [825, 47] width 1475 height 21
click at [101, 46] on div "Add Filter" at bounding box center [106, 47] width 19 height 6
click at [164, 130] on div "Live Better - dental performance May June July year on year comparison" at bounding box center [160, 129] width 106 height 12
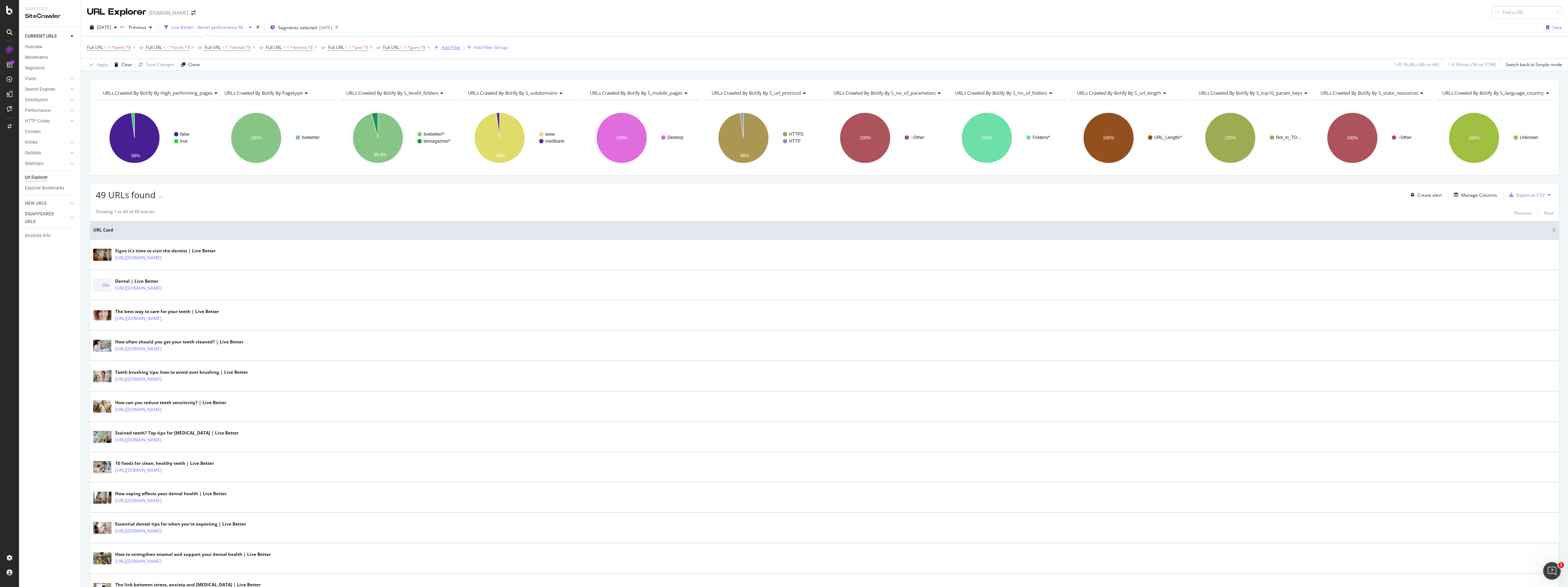
click at [449, 48] on div "Add Filter" at bounding box center [451, 47] width 19 height 6
type input "f"
click at [651, 71] on div "Apply Clear Save Changes Clone 1.05 % URLs ( 66 on 6K ) 1.4 % Visits ( 5K on 37…" at bounding box center [825, 64] width 1487 height 12
click at [1469, 198] on div "Manage Columns" at bounding box center [1479, 195] width 36 height 6
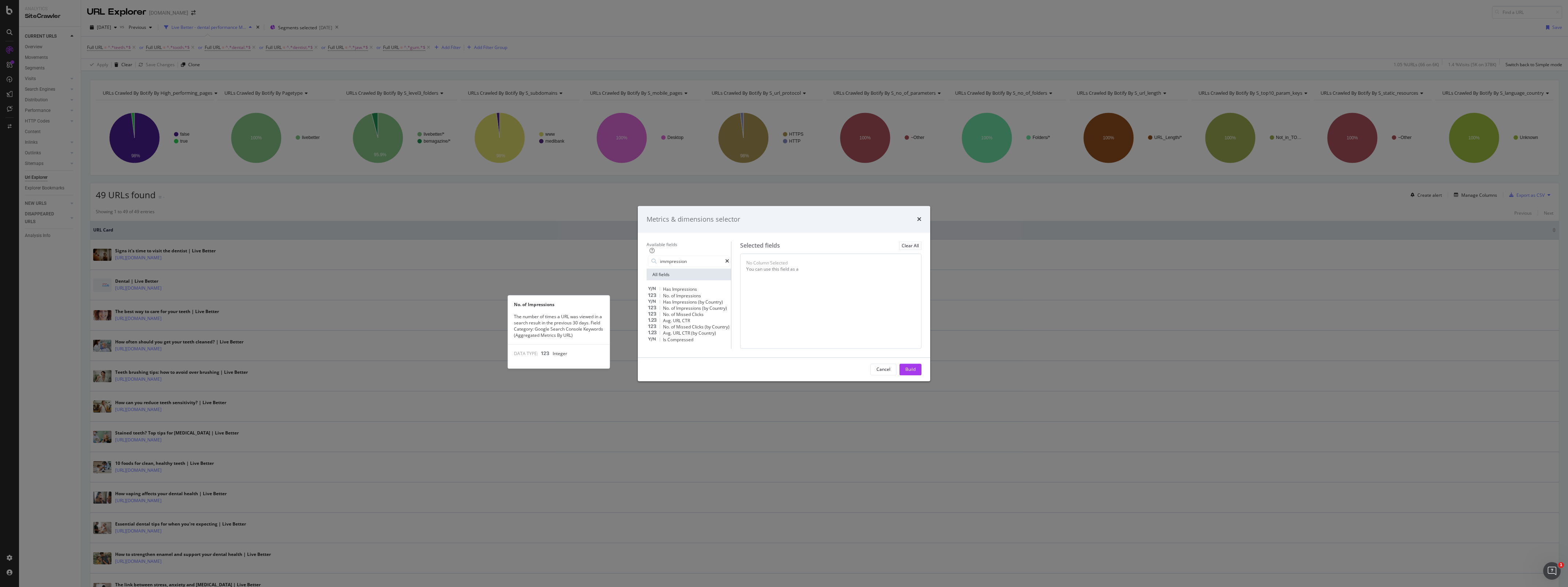
type input "immpression"
click at [686, 292] on span "Impressions" at bounding box center [688, 295] width 25 height 6
click at [725, 292] on div "No. of Impressions" at bounding box center [689, 295] width 82 height 6
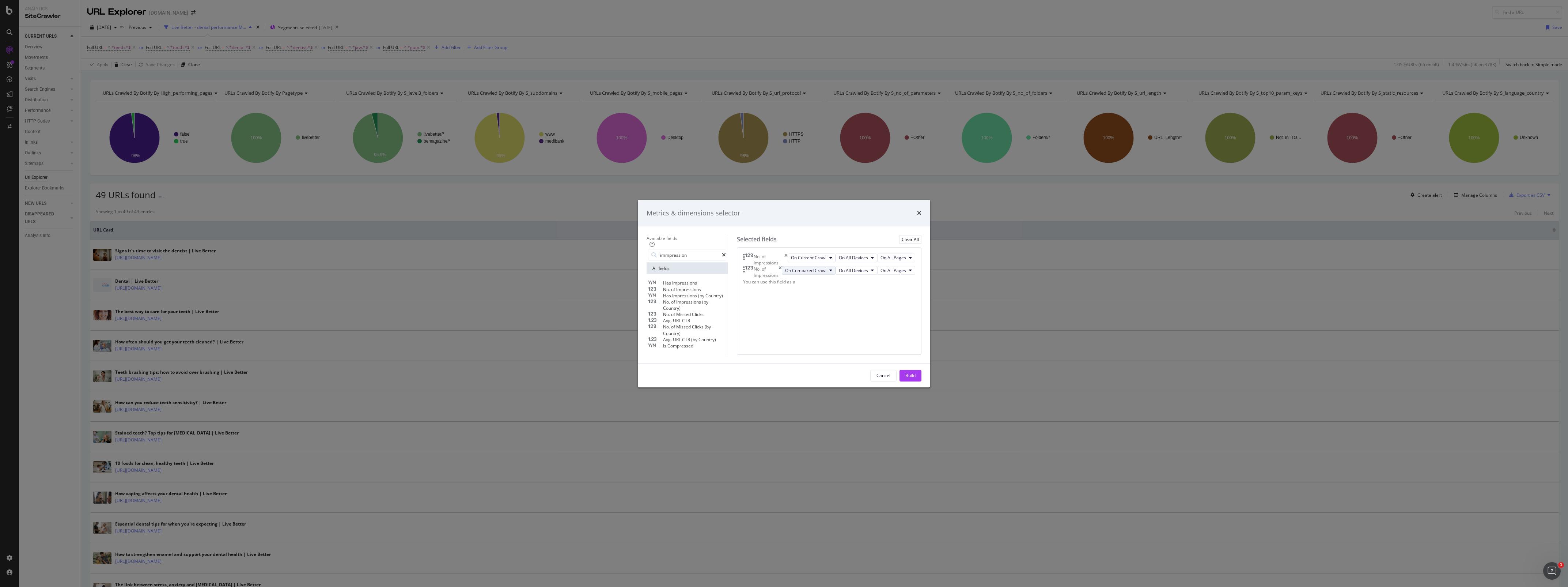
click at [836, 266] on button "On Compared Crawl" at bounding box center [808, 271] width 54 height 9
click at [843, 282] on span "On Compared Crawl" at bounding box center [828, 286] width 42 height 6
click at [684, 286] on span "Impressions" at bounding box center [688, 290] width 25 height 6
click at [832, 285] on icon "modal" at bounding box center [830, 282] width 3 height 5
click at [841, 333] on span "Diff Between Crawls" at bounding box center [829, 336] width 43 height 6
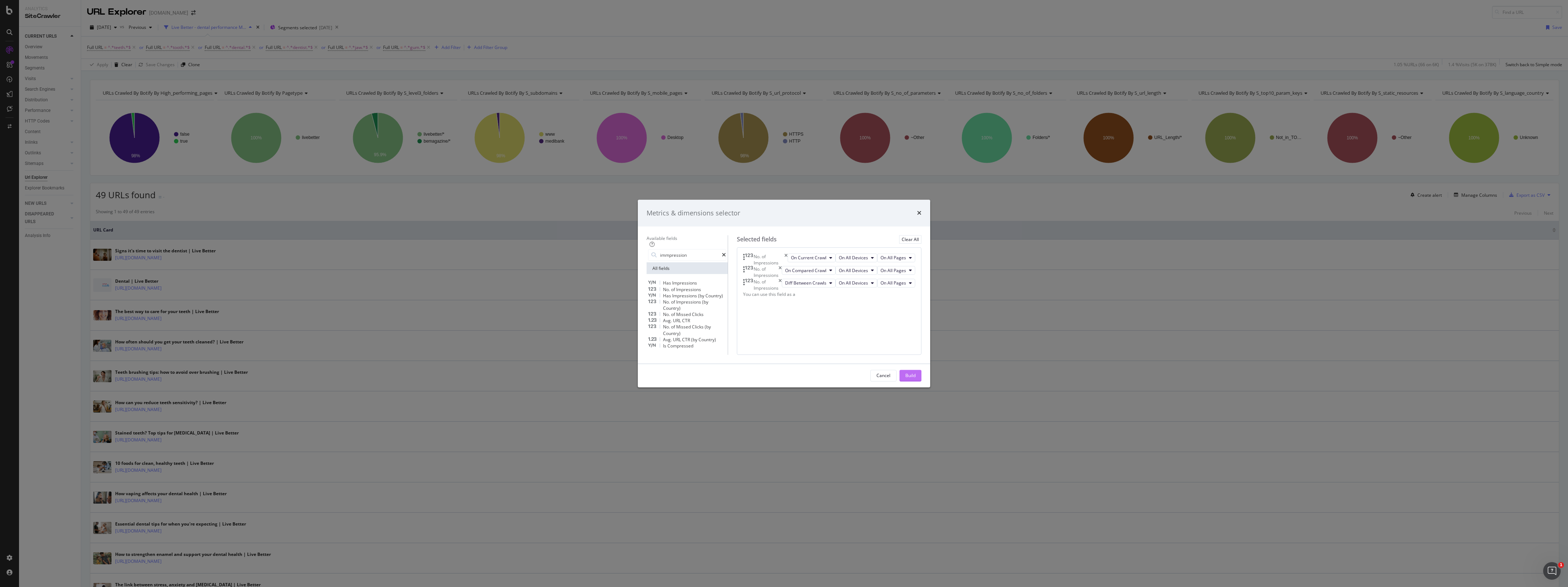
click at [915, 379] on div "Build" at bounding box center [910, 376] width 10 height 6
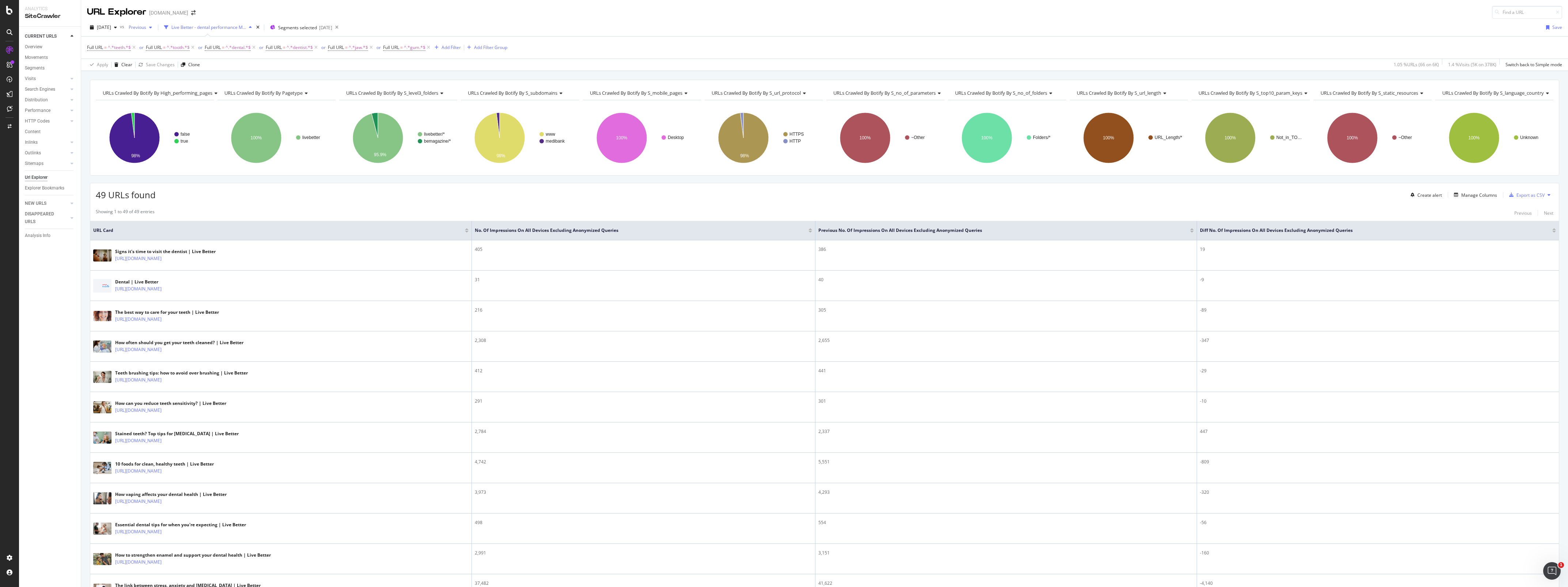
click at [146, 28] on span "Previous" at bounding box center [136, 27] width 21 height 6
click at [168, 72] on div "[DATE]" at bounding box center [162, 72] width 40 height 6
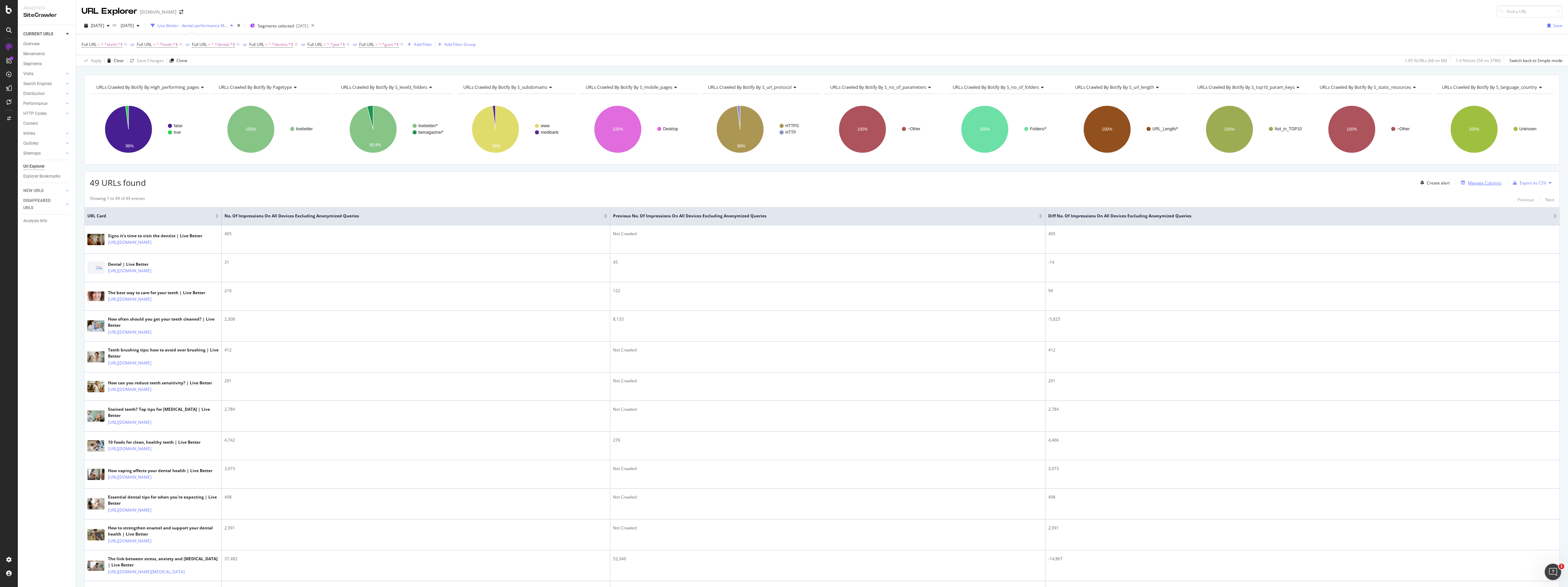
click at [1469, 184] on div "Manage Columns" at bounding box center [1485, 183] width 33 height 6
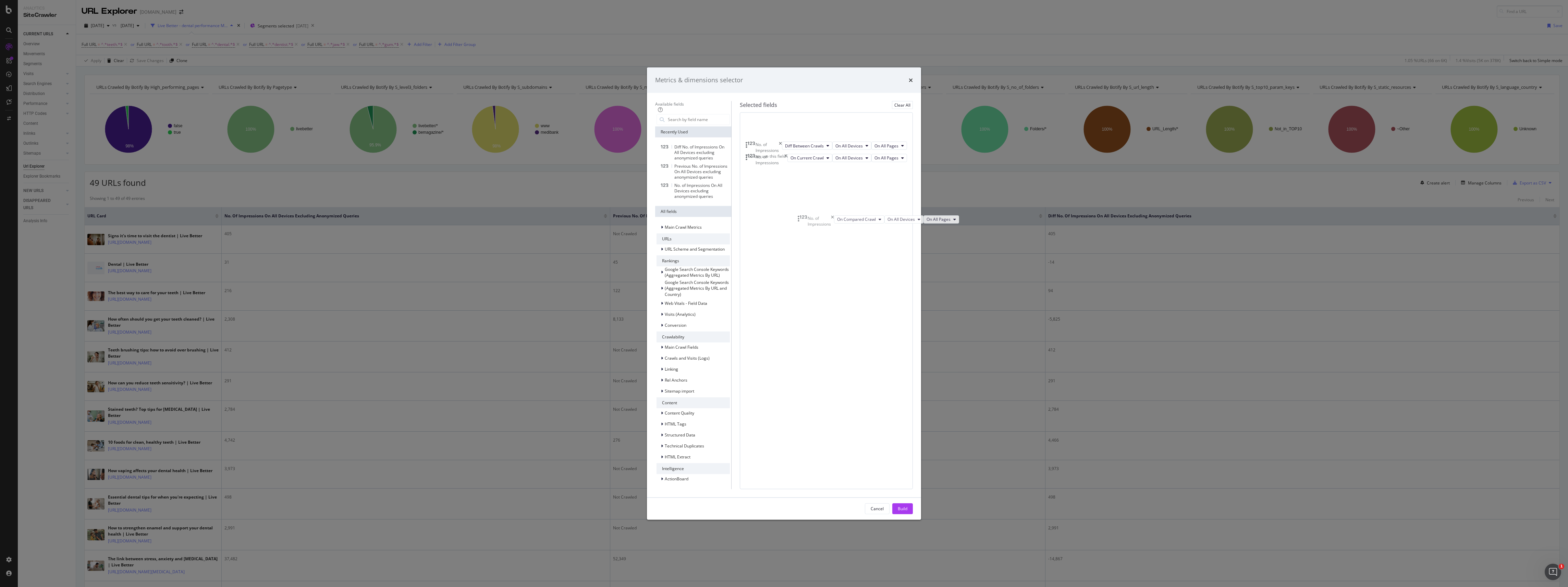
drag, startPoint x: 896, startPoint y: 251, endPoint x: 895, endPoint y: 221, distance: 30.0
click at [895, 221] on body "Analytics SiteCrawler CURRENT URLS Overview Movements Segments Visits Analysis …" at bounding box center [784, 294] width 1568 height 587
click at [908, 505] on div "Build" at bounding box center [903, 508] width 10 height 6
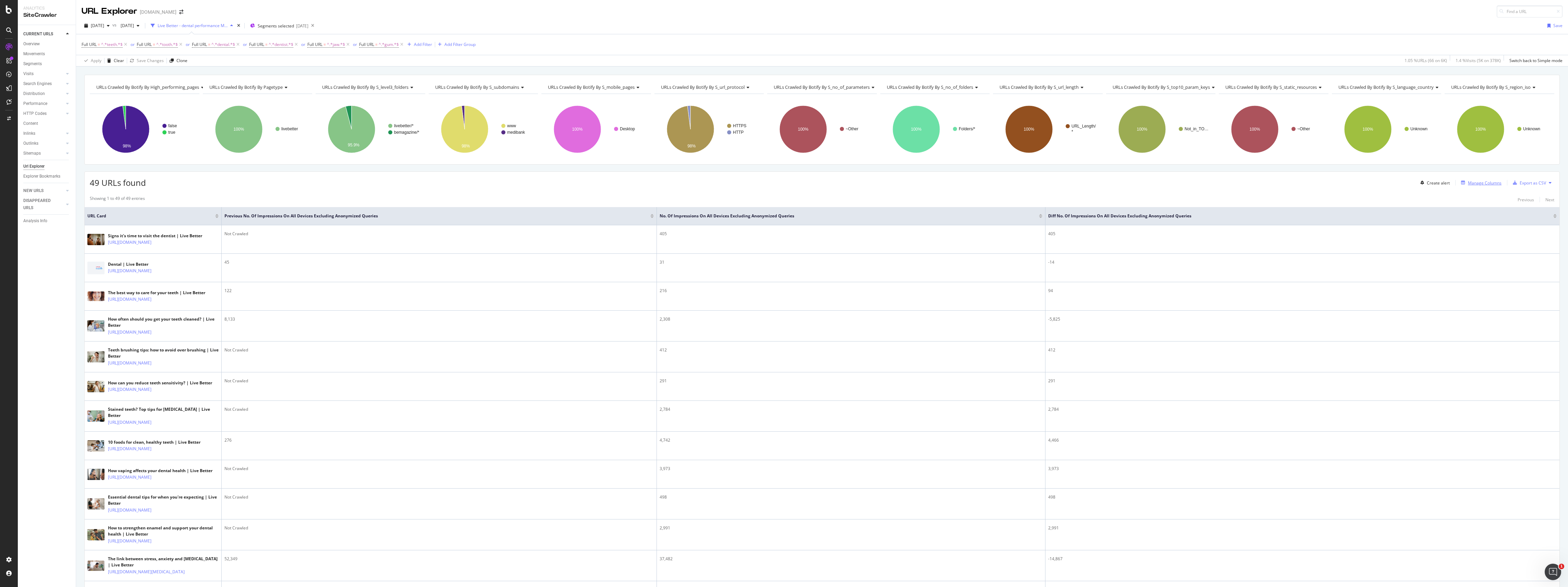
click at [1468, 186] on div "Manage Columns" at bounding box center [1485, 183] width 33 height 6
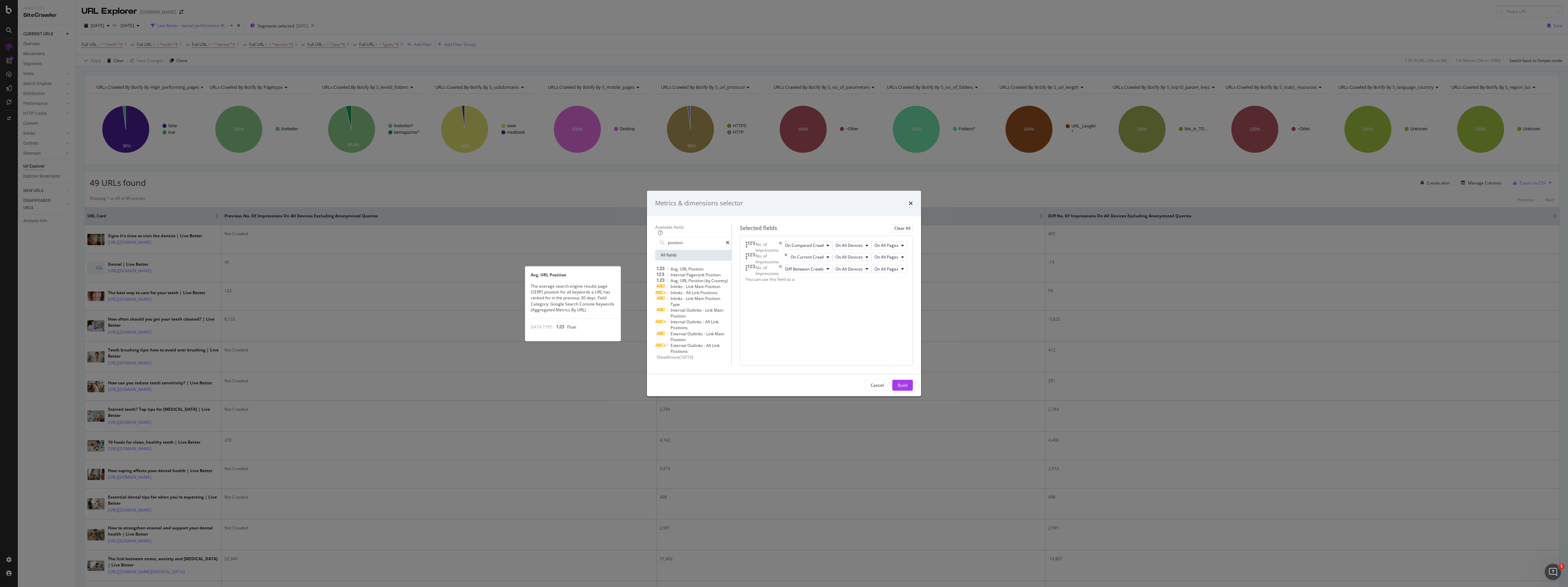
type input "position"
click at [691, 266] on span "Position" at bounding box center [696, 269] width 15 height 6
click at [833, 283] on icon "modal" at bounding box center [832, 281] width 3 height 4
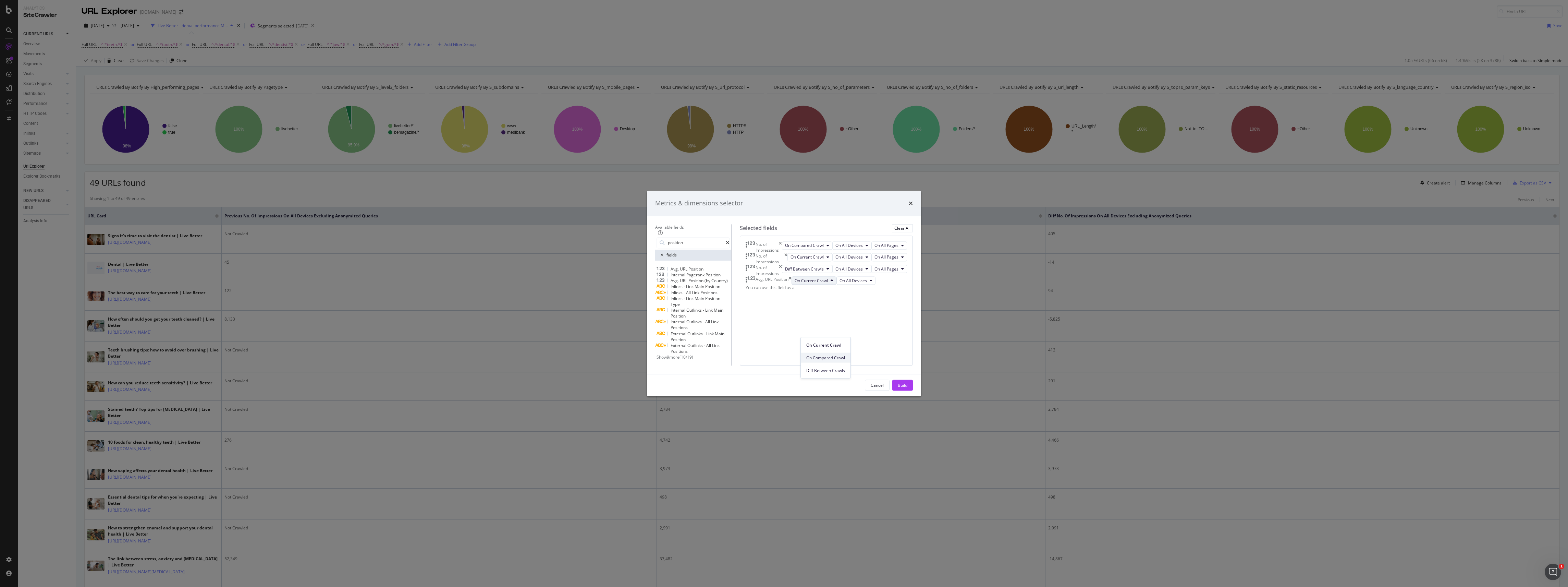
click at [837, 358] on span "On Compared Crawl" at bounding box center [826, 357] width 39 height 6
click at [688, 266] on span "Position" at bounding box center [696, 269] width 15 height 6
click at [908, 388] on div "Build" at bounding box center [903, 385] width 10 height 6
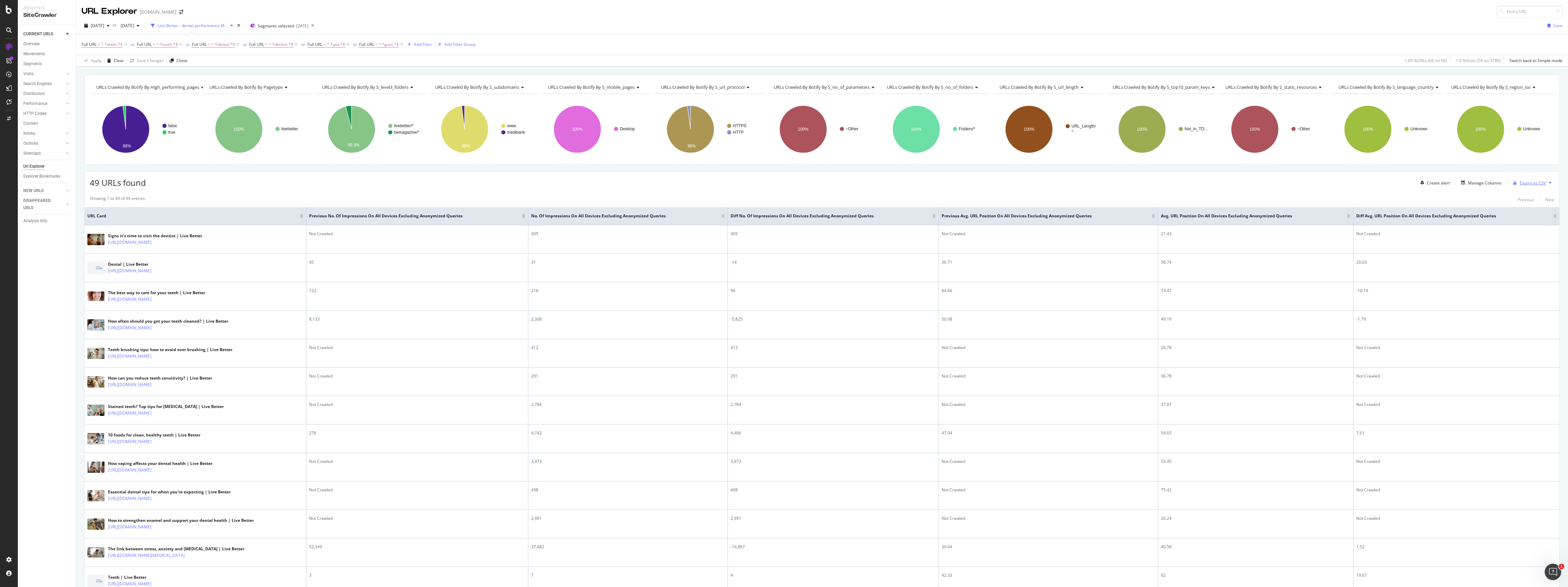
click at [1469, 185] on div "Export as CSV" at bounding box center [1533, 183] width 26 height 6
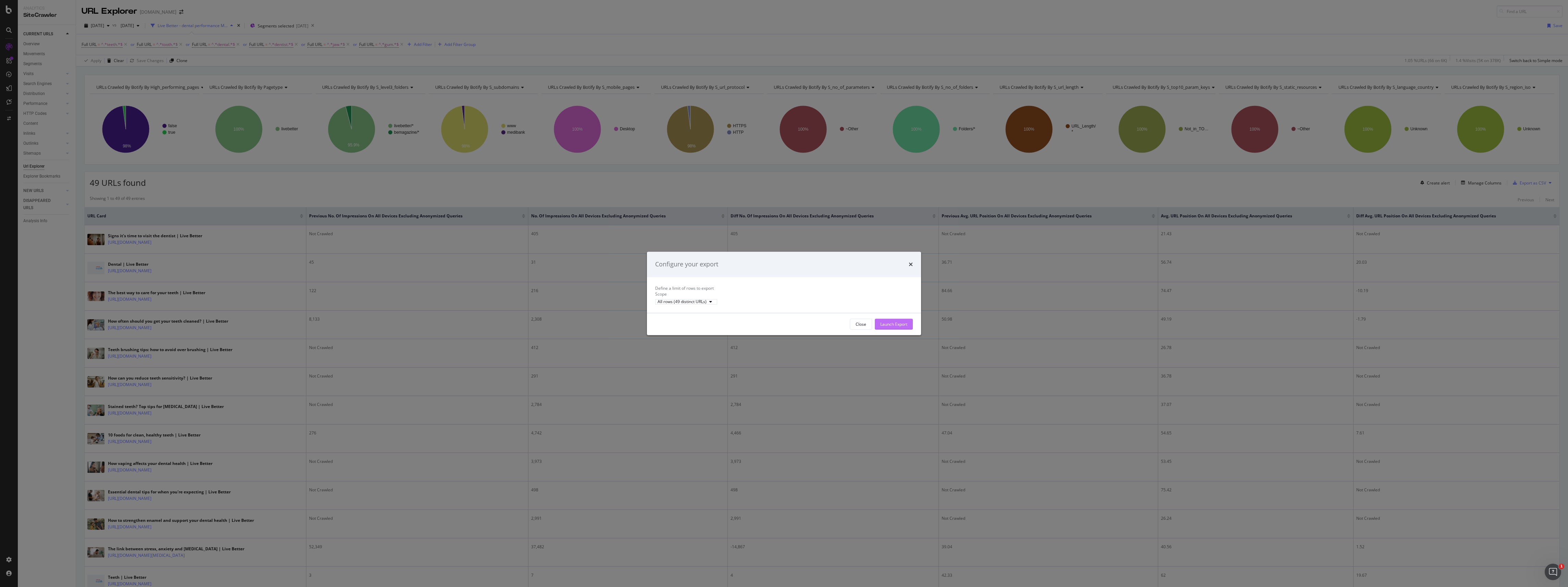
click at [902, 327] on div "Launch Export" at bounding box center [894, 324] width 27 height 6
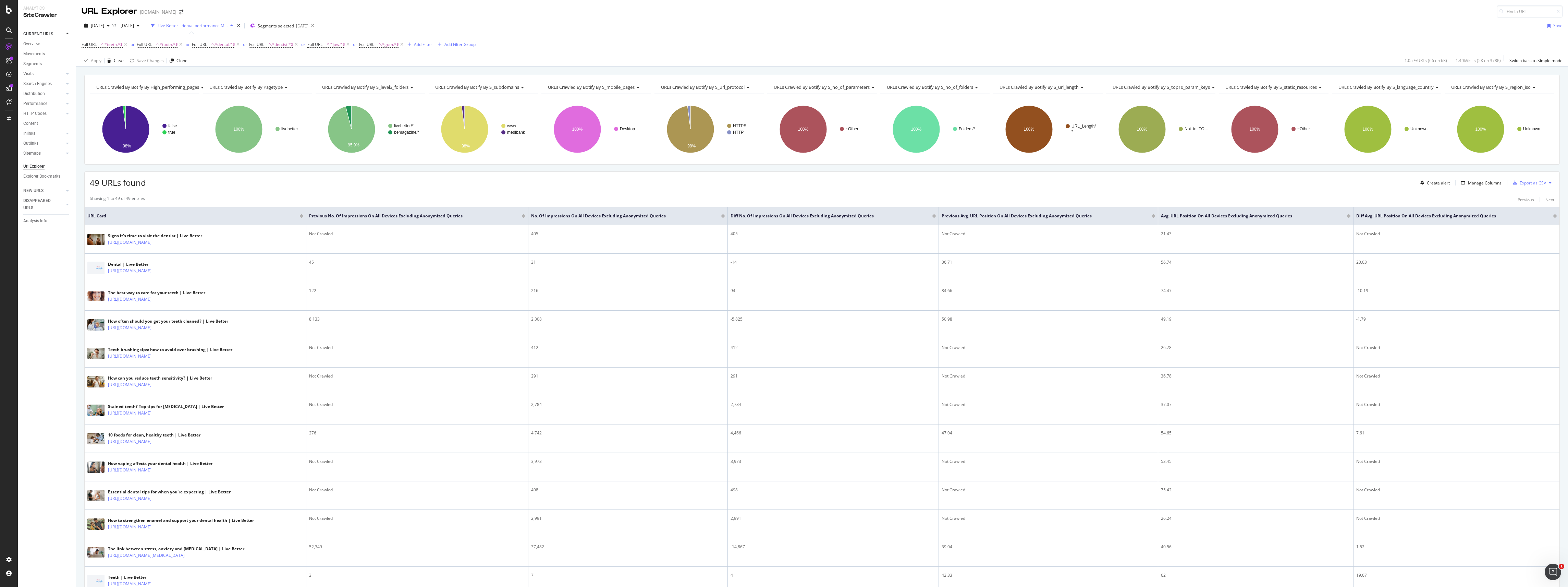
click at [1469, 184] on div "Export as CSV" at bounding box center [1533, 183] width 26 height 6
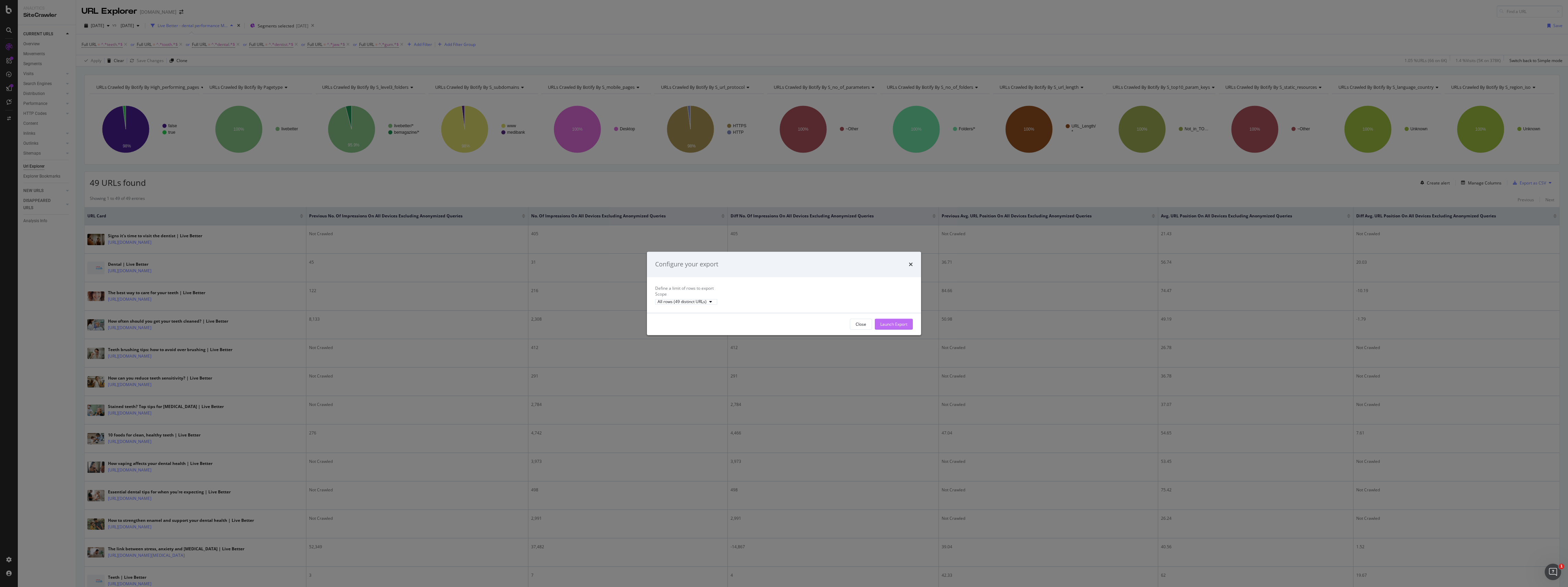
click at [894, 327] on div "Launch Export" at bounding box center [894, 324] width 27 height 6
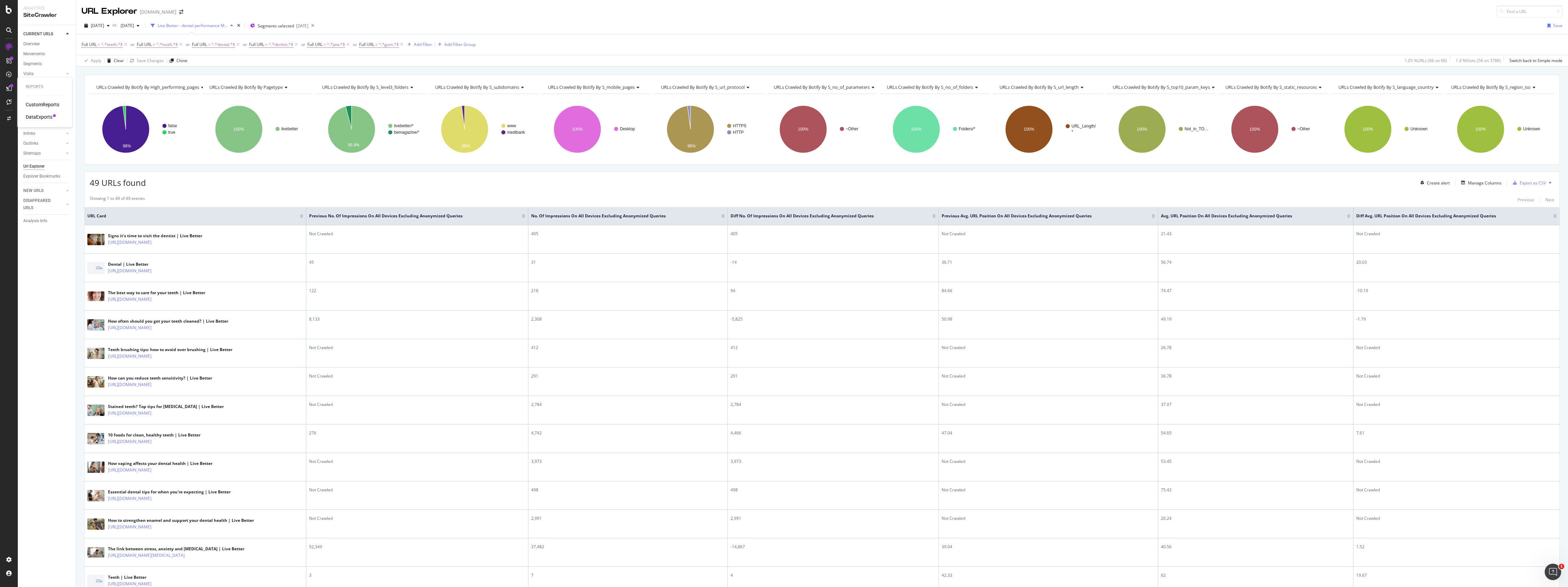
click at [38, 119] on div "DataExports" at bounding box center [39, 116] width 27 height 7
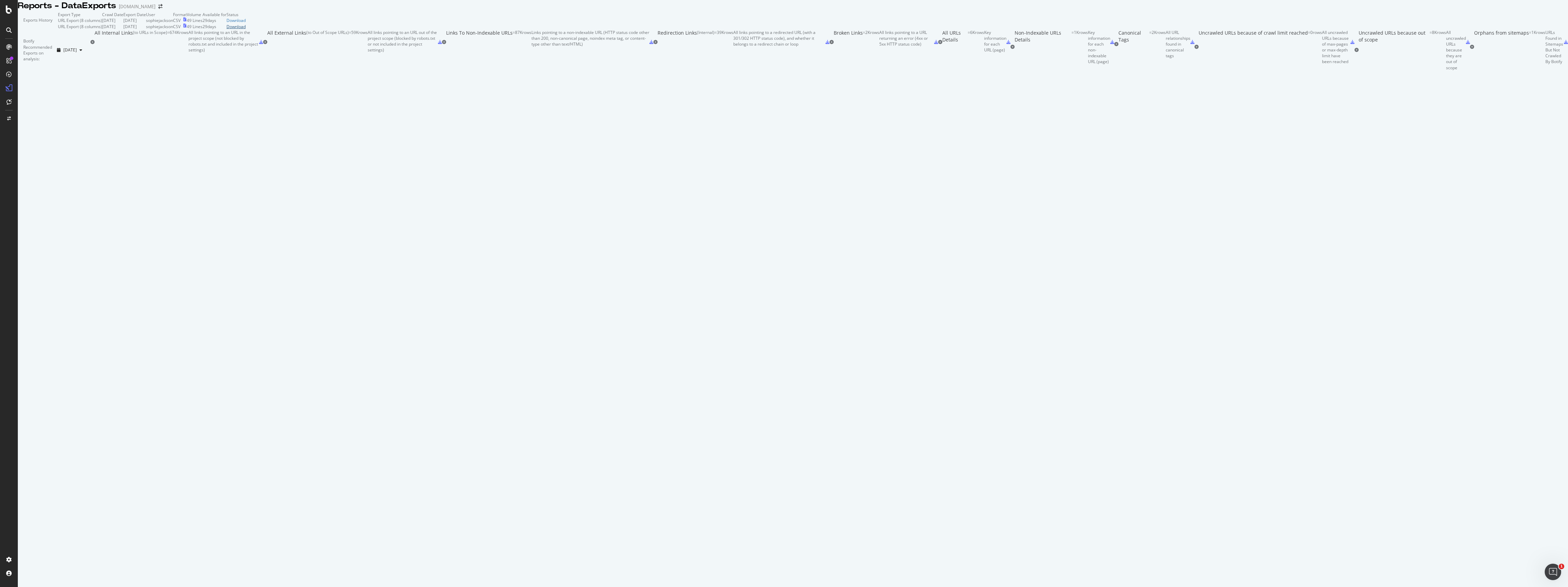
click at [246, 29] on div "Download" at bounding box center [236, 27] width 19 height 6
